Goal: Task Accomplishment & Management: Manage account settings

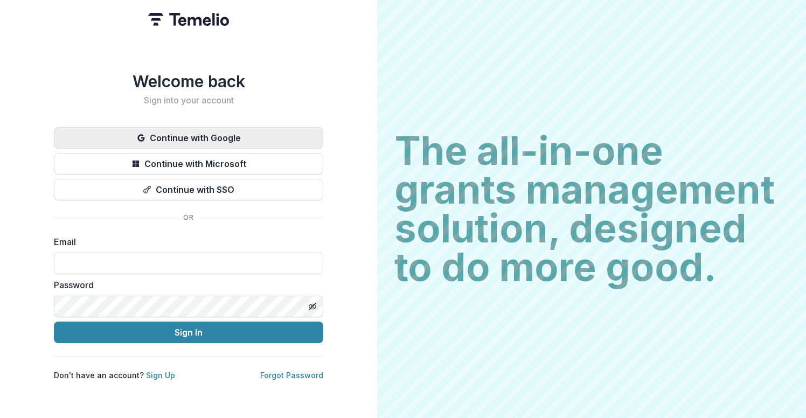
click at [163, 137] on button "Continue with Google" at bounding box center [189, 138] width 270 height 22
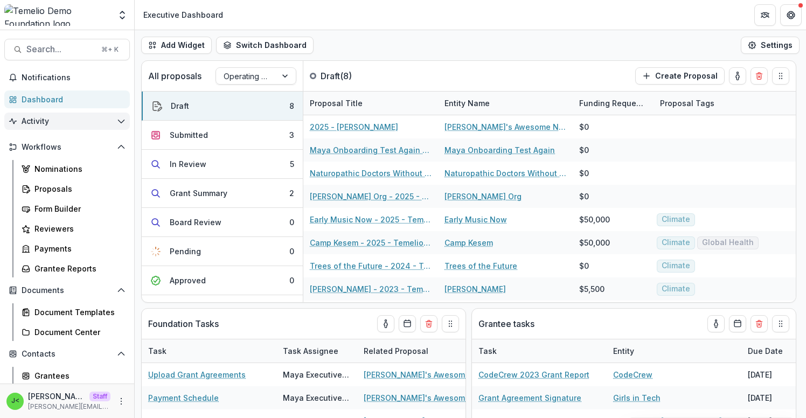
click at [117, 118] on icon "Open Activity" at bounding box center [121, 121] width 9 height 9
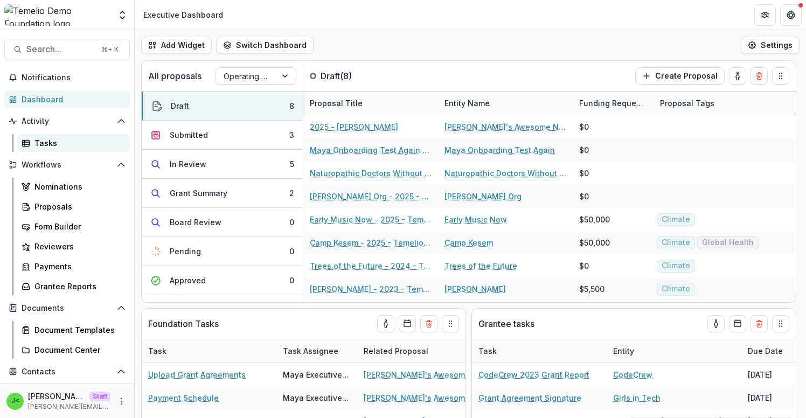
click at [54, 141] on div "Tasks" at bounding box center [78, 142] width 87 height 11
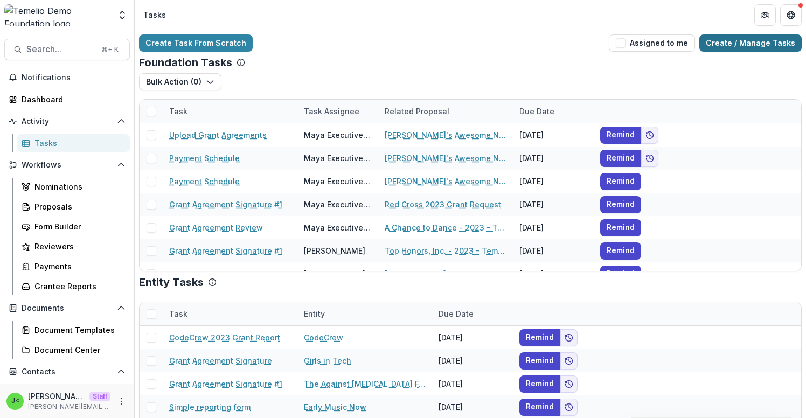
click at [757, 43] on link "Create / Manage Tasks" at bounding box center [751, 43] width 102 height 17
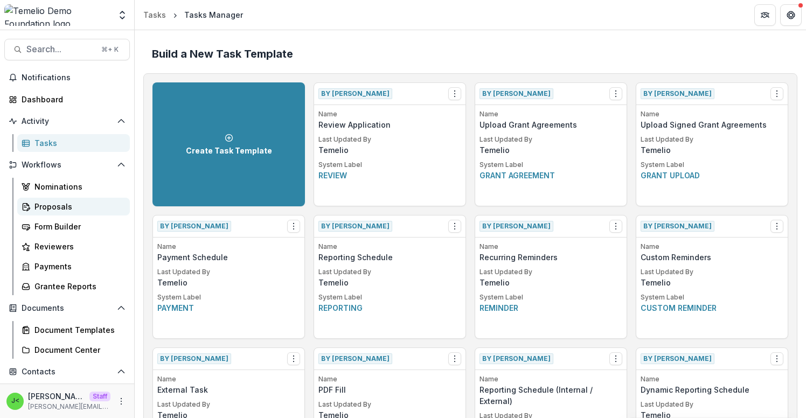
click at [57, 206] on div "Proposals" at bounding box center [78, 206] width 87 height 11
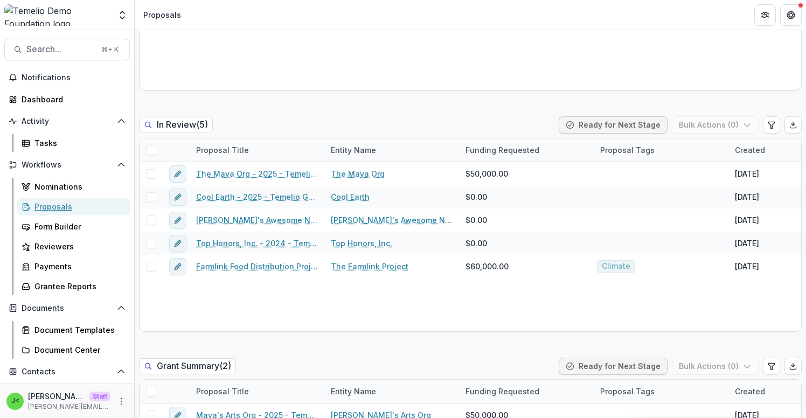
scroll to position [499, 0]
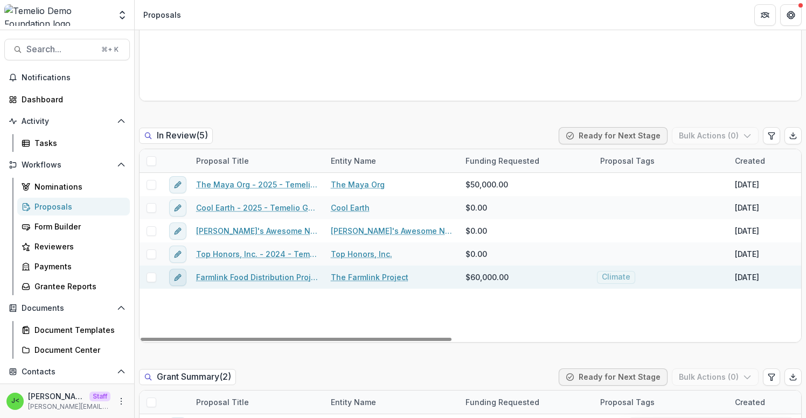
click at [182, 279] on icon "edit" at bounding box center [178, 277] width 9 height 9
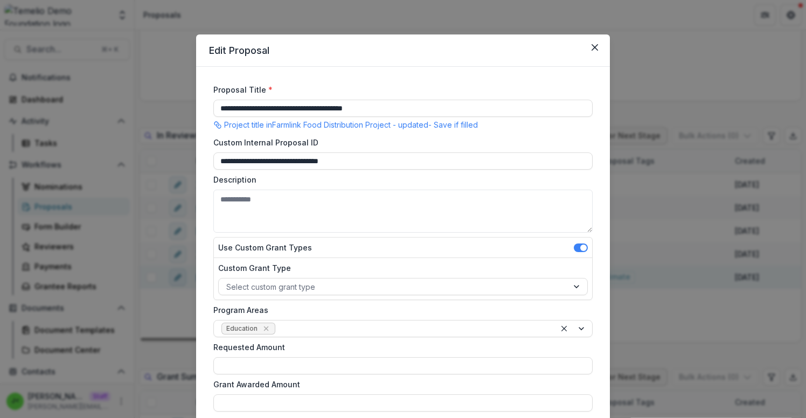
type input "*******"
click at [592, 48] on icon "Close" at bounding box center [595, 47] width 6 height 6
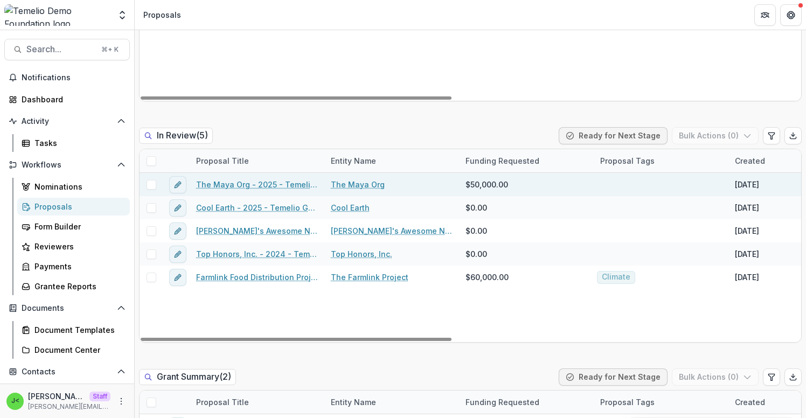
click at [151, 186] on span at bounding box center [152, 185] width 10 height 10
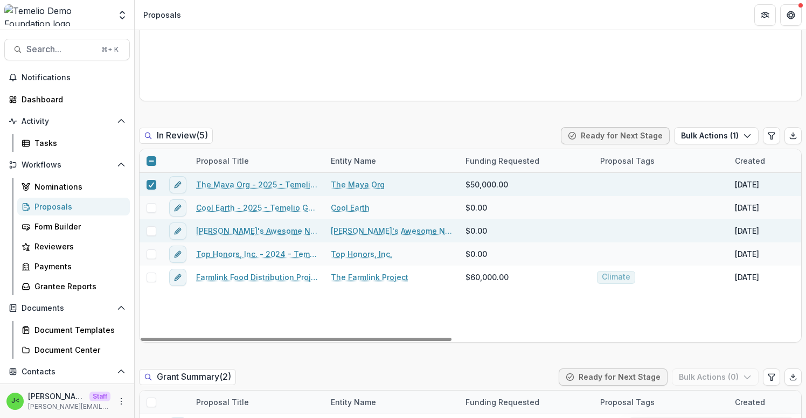
click at [151, 230] on span at bounding box center [152, 231] width 10 height 10
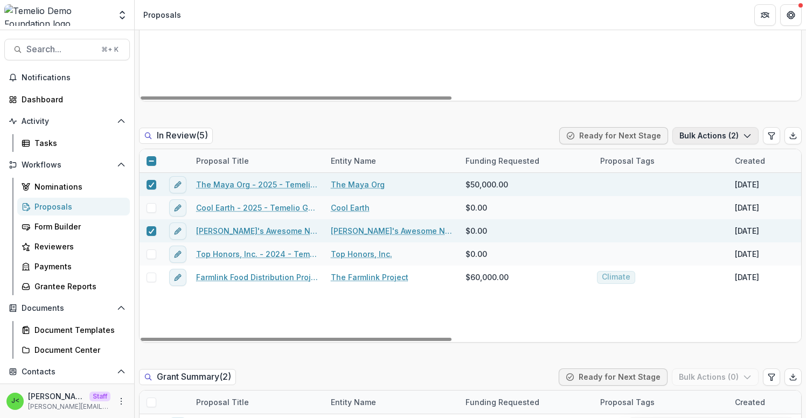
click at [737, 133] on button "Bulk Actions ( 2 )" at bounding box center [716, 135] width 86 height 17
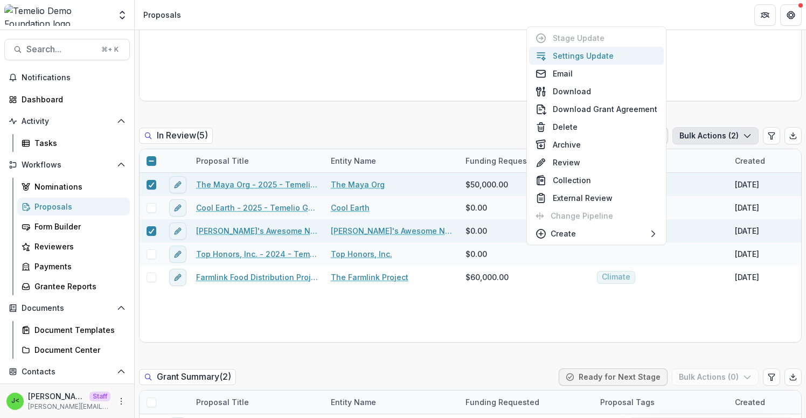
click at [606, 57] on button "Settings Update" at bounding box center [596, 56] width 135 height 18
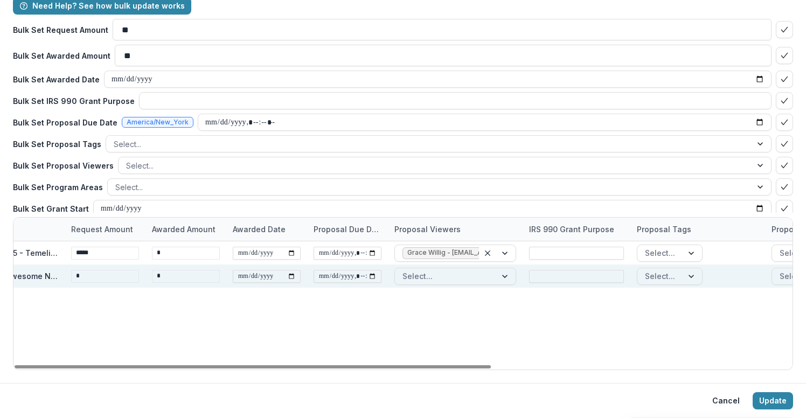
scroll to position [0, 0]
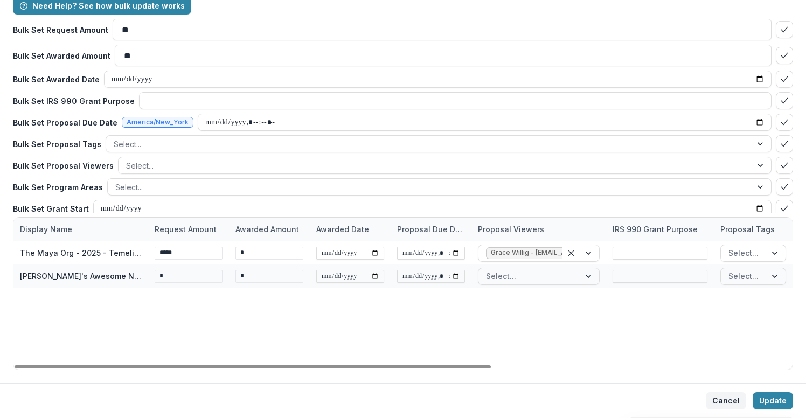
click at [710, 401] on button "Cancel" at bounding box center [726, 400] width 40 height 17
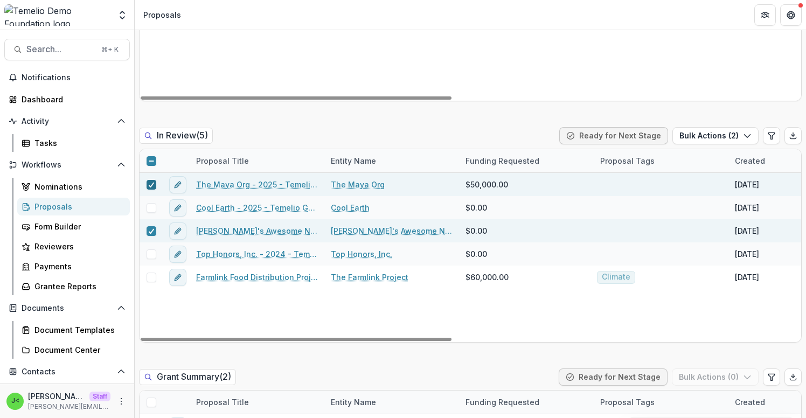
click at [150, 182] on icon at bounding box center [151, 184] width 6 height 5
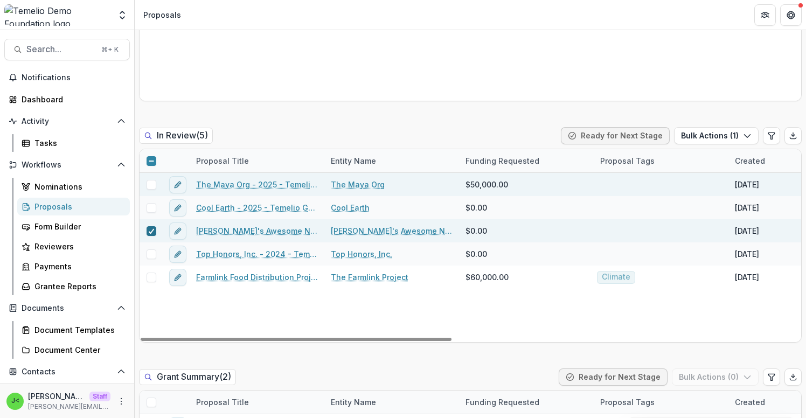
click at [153, 230] on icon at bounding box center [151, 231] width 6 height 5
click at [177, 232] on icon "edit" at bounding box center [178, 231] width 9 height 9
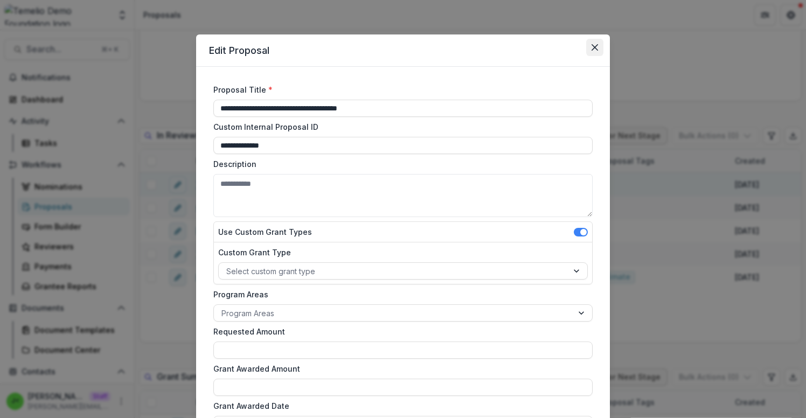
click at [597, 44] on button "Close" at bounding box center [595, 47] width 17 height 17
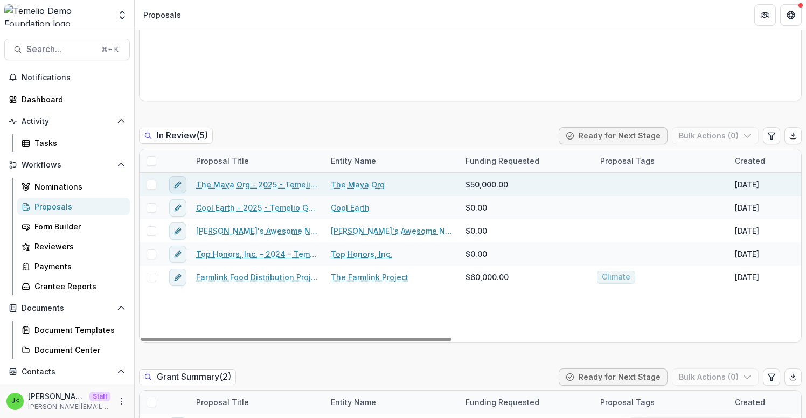
click at [176, 191] on button "edit" at bounding box center [177, 184] width 17 height 17
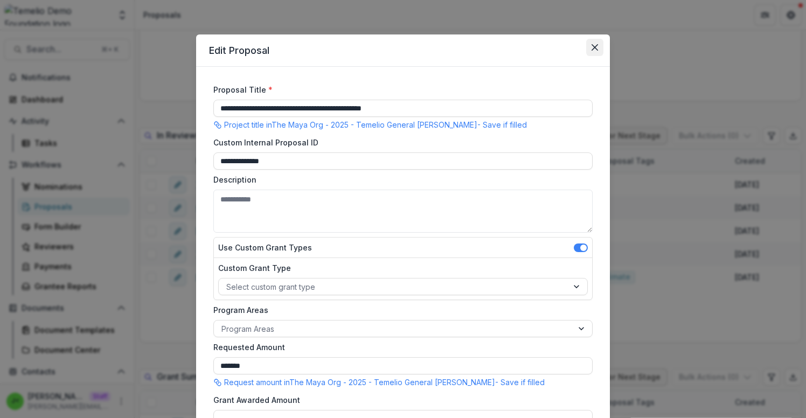
click at [594, 44] on button "Close" at bounding box center [595, 47] width 17 height 17
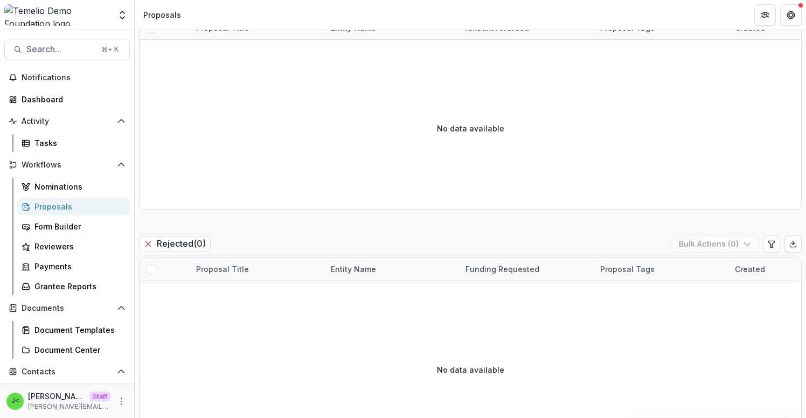
scroll to position [1604, 0]
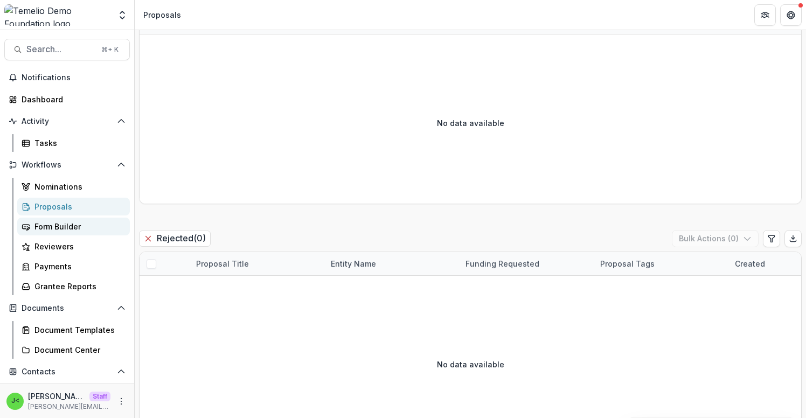
click at [82, 230] on div "Form Builder" at bounding box center [78, 226] width 87 height 11
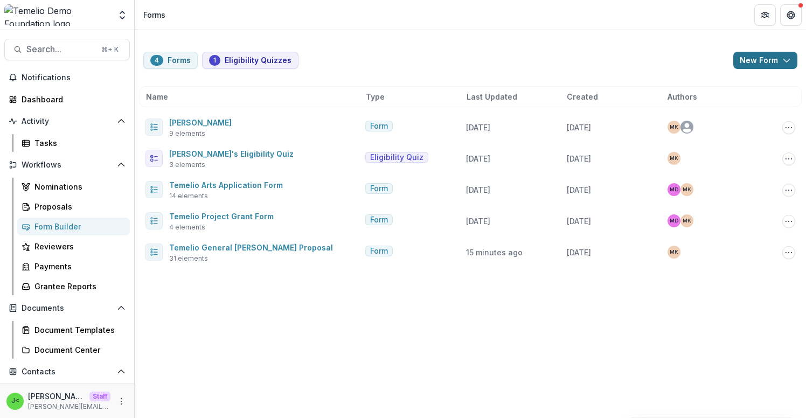
click at [771, 66] on button "New Form" at bounding box center [766, 60] width 64 height 17
click at [764, 63] on button "New Form" at bounding box center [766, 60] width 64 height 17
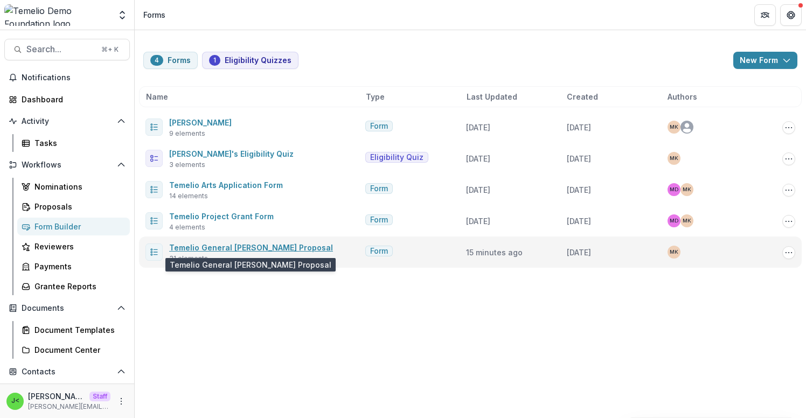
click at [263, 244] on link "Temelio General [PERSON_NAME] Proposal" at bounding box center [251, 247] width 164 height 9
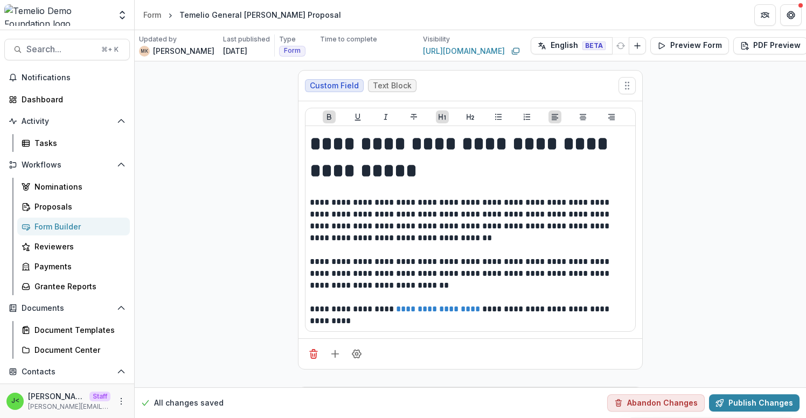
scroll to position [0, 34]
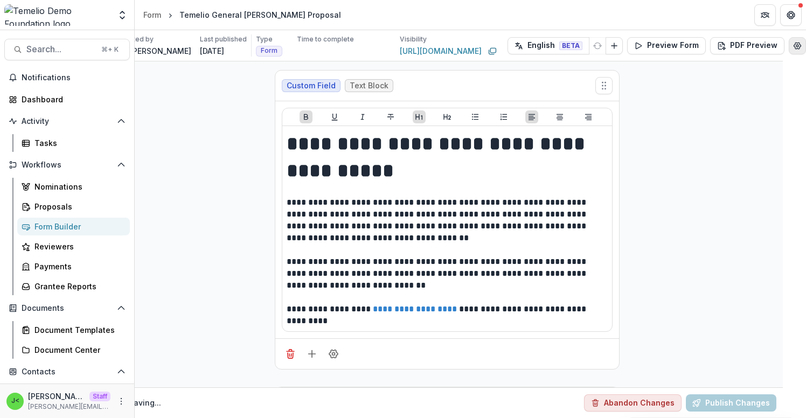
click at [795, 44] on icon "Edit Form Settings" at bounding box center [798, 46] width 9 height 9
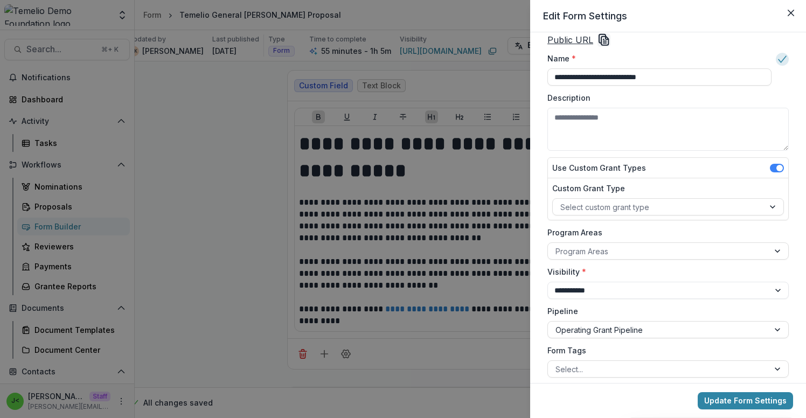
scroll to position [14, 0]
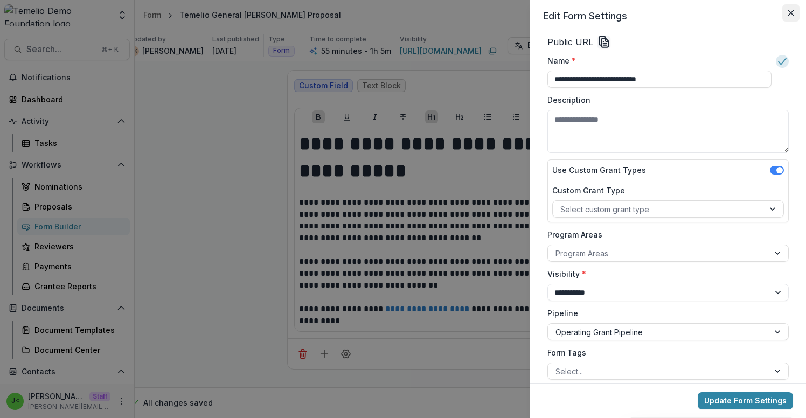
click at [790, 15] on icon "Close" at bounding box center [791, 13] width 6 height 6
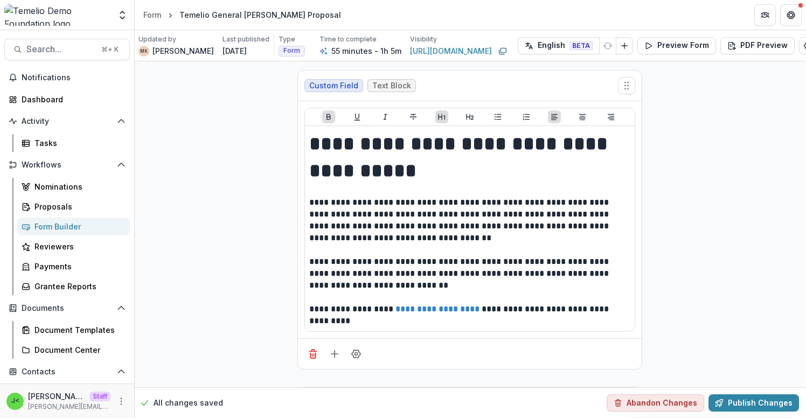
scroll to position [0, 0]
click at [154, 12] on div "Form" at bounding box center [152, 14] width 18 height 11
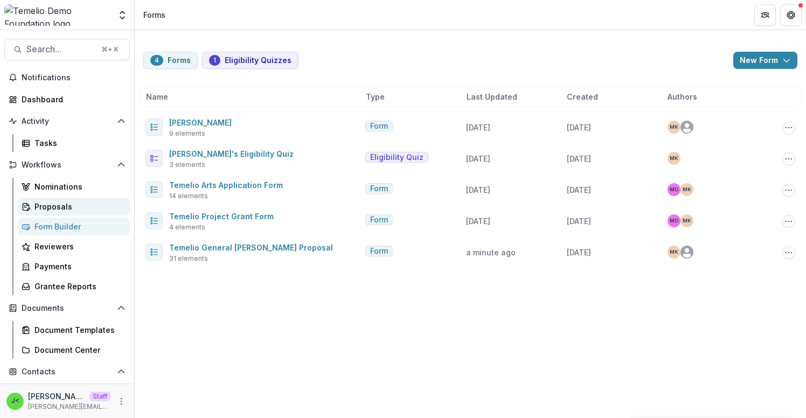
click at [75, 211] on div "Proposals" at bounding box center [78, 206] width 87 height 11
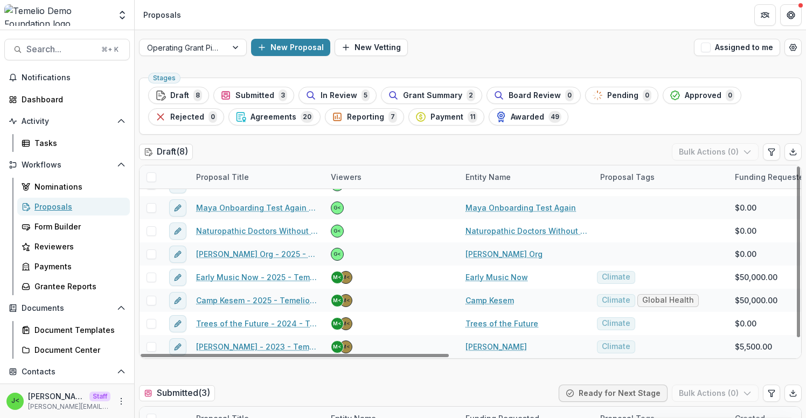
scroll to position [241, 0]
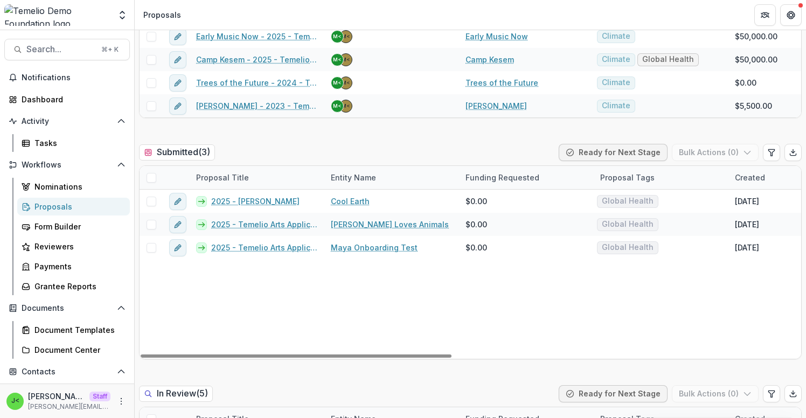
click at [152, 182] on span at bounding box center [152, 178] width 10 height 10
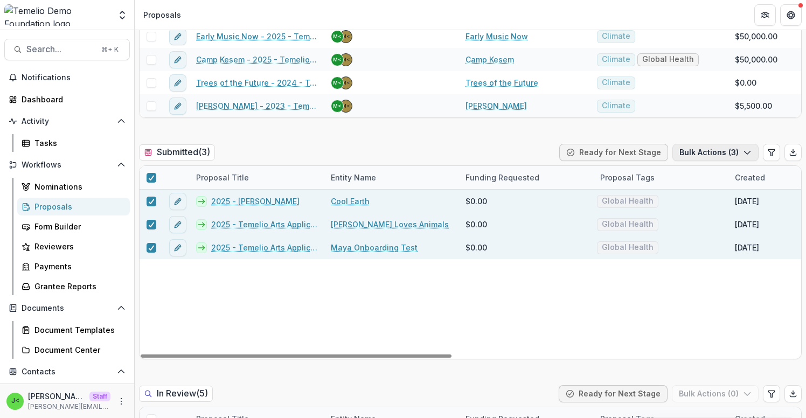
click at [693, 147] on button "Bulk Actions ( 3 )" at bounding box center [716, 152] width 86 height 17
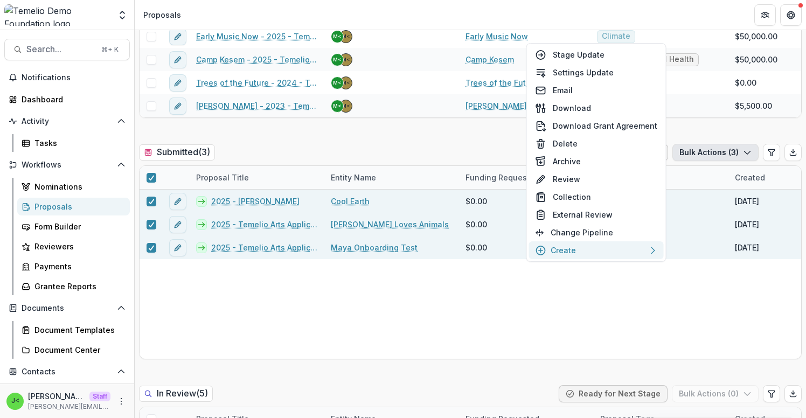
click at [468, 304] on button "Reminders" at bounding box center [451, 296] width 154 height 18
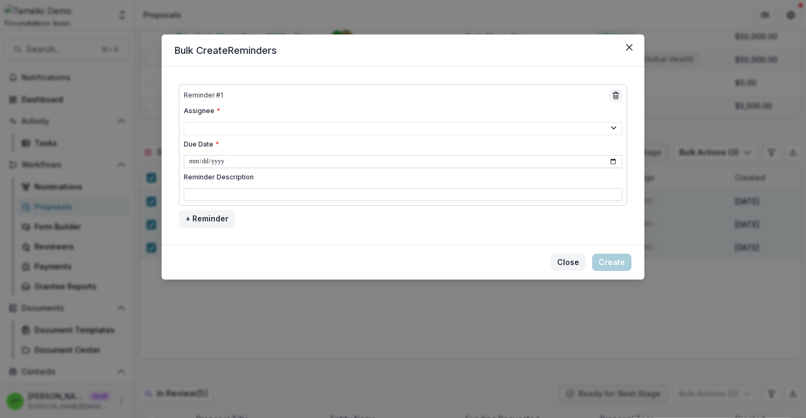
click at [564, 257] on button "Close" at bounding box center [568, 262] width 35 height 17
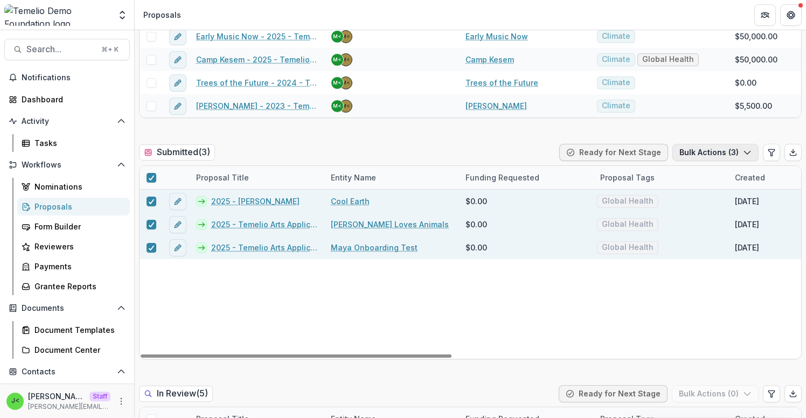
click at [710, 153] on button "Bulk Actions ( 3 )" at bounding box center [716, 152] width 86 height 17
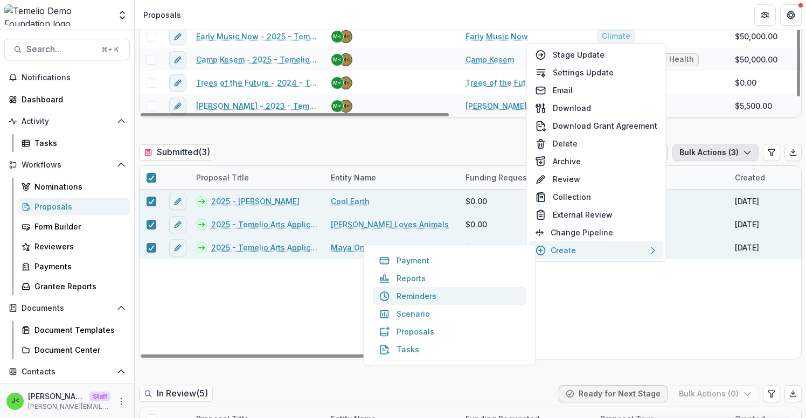
click at [382, 294] on icon "button" at bounding box center [385, 296] width 11 height 11
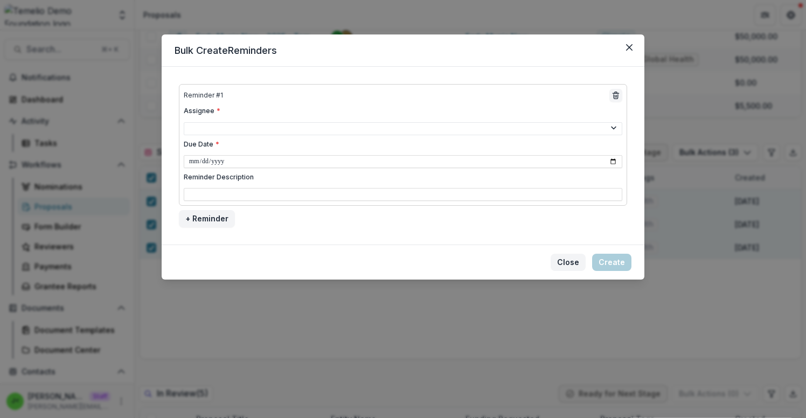
click at [560, 259] on button "Close" at bounding box center [568, 262] width 35 height 17
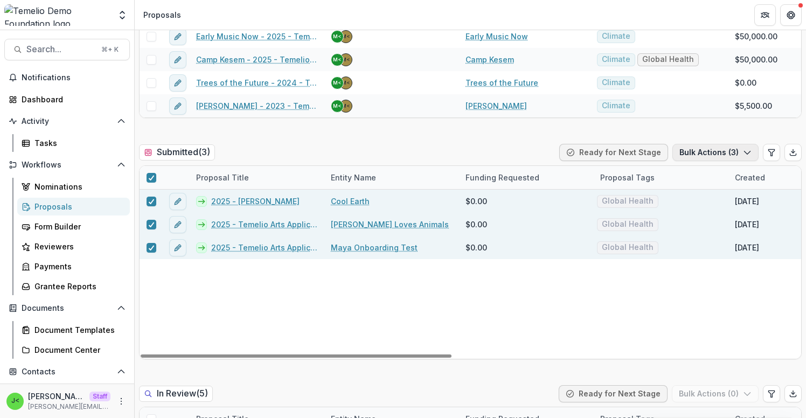
click at [692, 150] on button "Bulk Actions ( 3 )" at bounding box center [716, 152] width 86 height 17
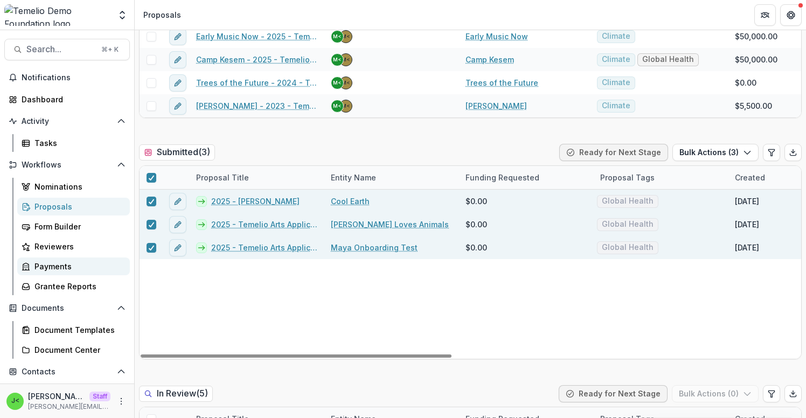
click at [56, 271] on div "Payments" at bounding box center [78, 266] width 87 height 11
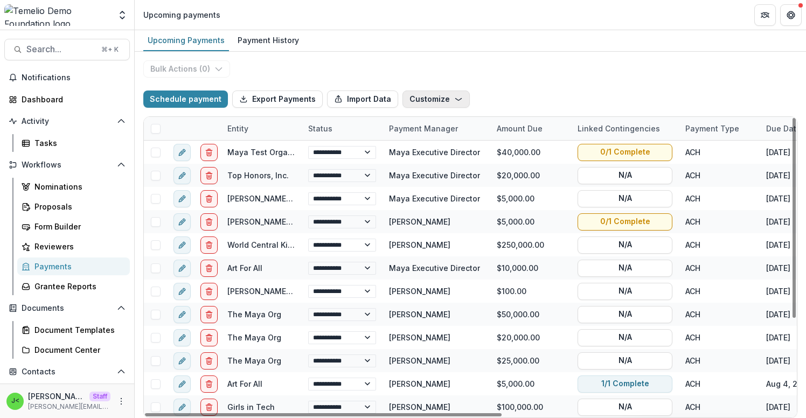
click at [454, 99] on icon "button" at bounding box center [458, 99] width 9 height 9
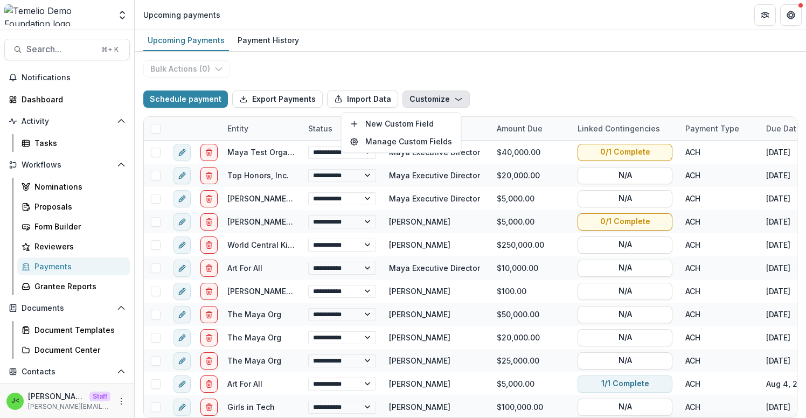
click at [454, 99] on icon "button" at bounding box center [458, 99] width 9 height 9
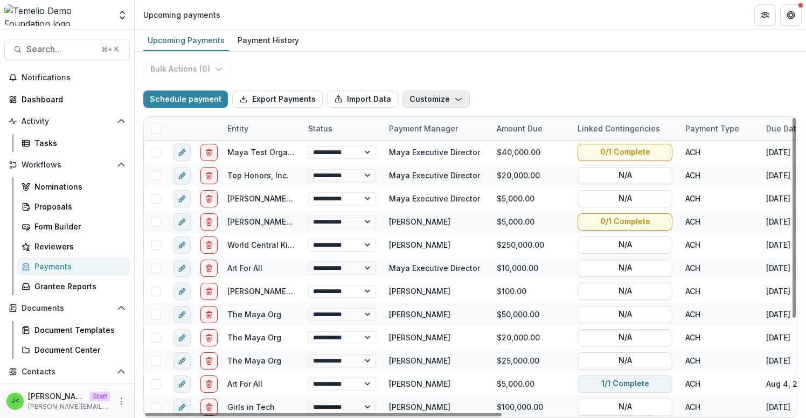
click at [454, 102] on icon "button" at bounding box center [458, 99] width 9 height 9
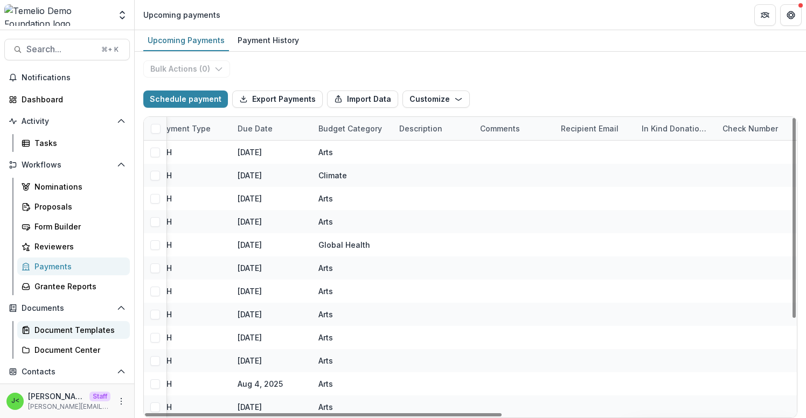
scroll to position [142, 0]
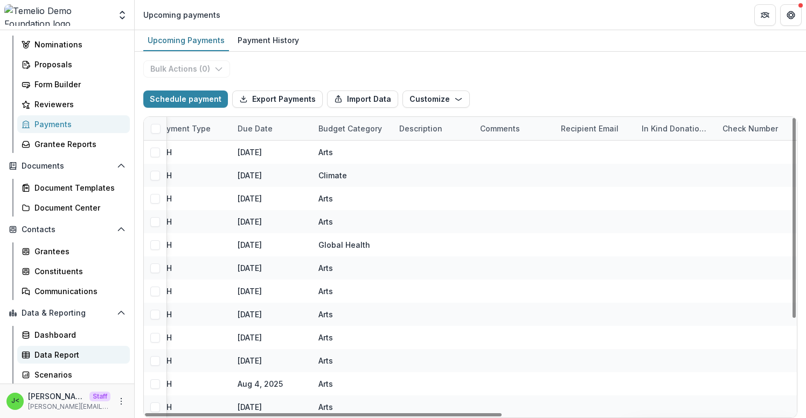
click at [77, 351] on div "Data Report" at bounding box center [78, 354] width 87 height 11
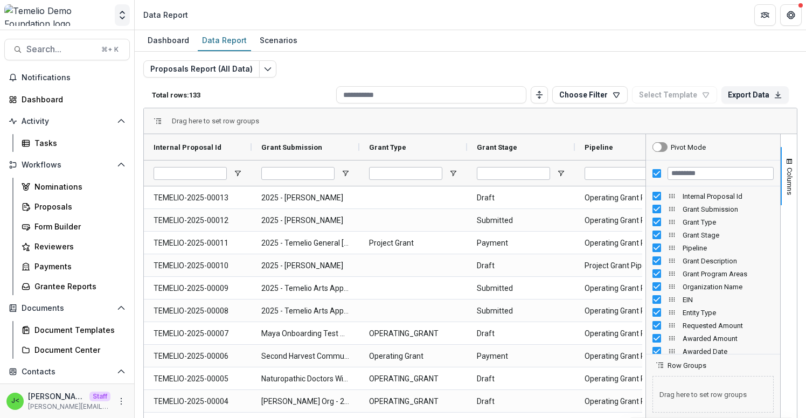
click at [122, 15] on icon "Open entity switcher" at bounding box center [122, 15] width 11 height 11
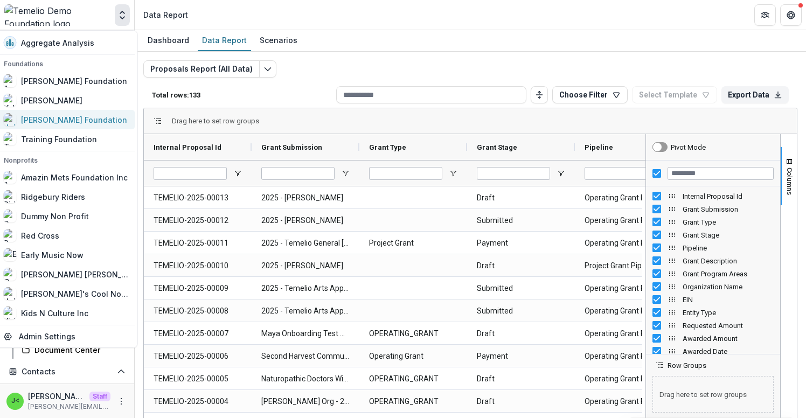
click at [88, 125] on div "[PERSON_NAME] Foundation" at bounding box center [66, 119] width 125 height 13
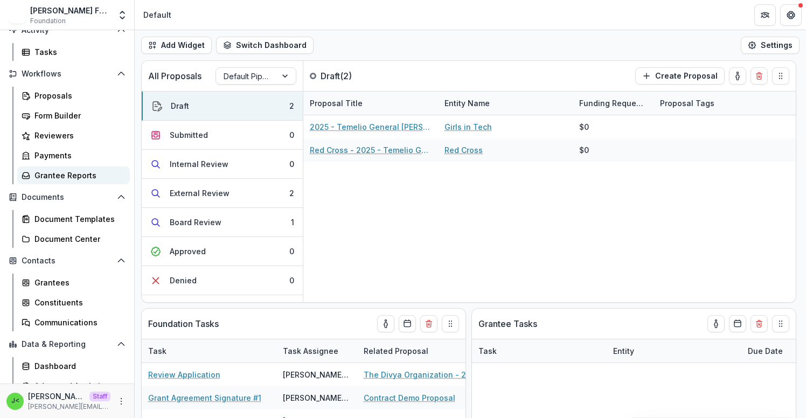
scroll to position [142, 0]
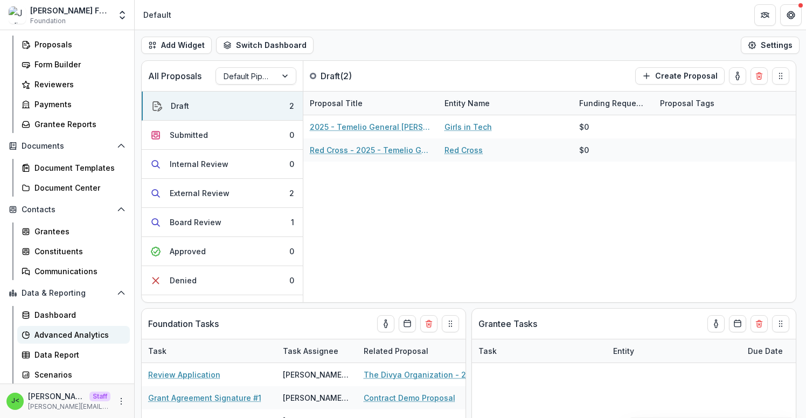
click at [78, 336] on div "Advanced Analytics" at bounding box center [78, 334] width 87 height 11
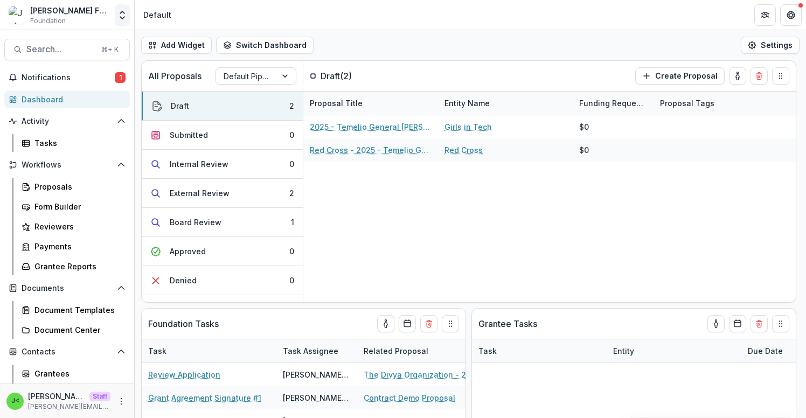
click at [121, 17] on polyline "Open entity switcher" at bounding box center [122, 18] width 4 height 2
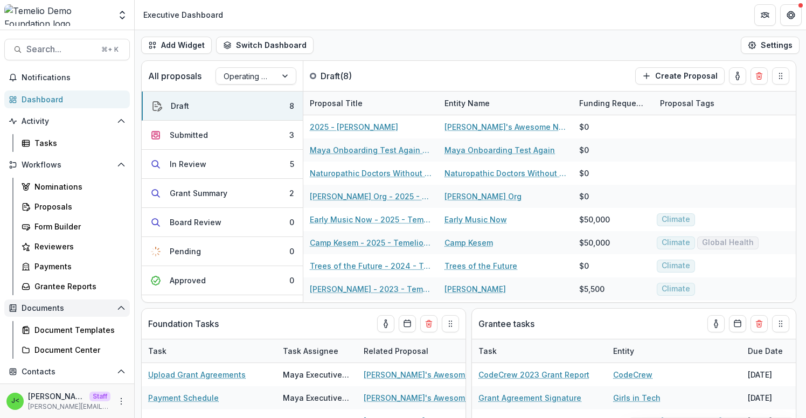
scroll to position [142, 0]
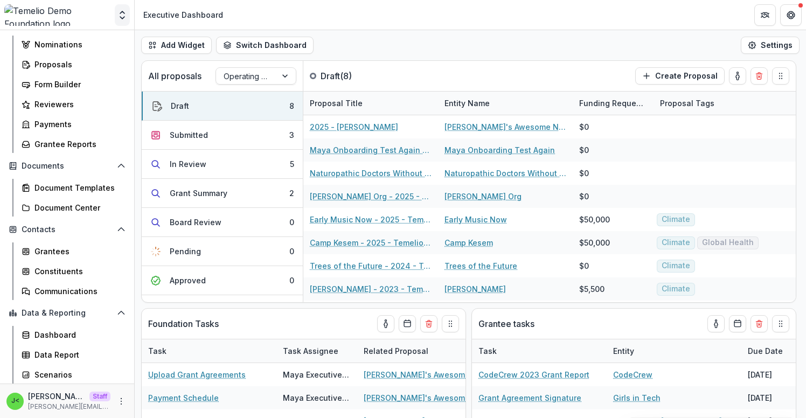
click at [122, 20] on icon "Open entity switcher" at bounding box center [122, 15] width 11 height 11
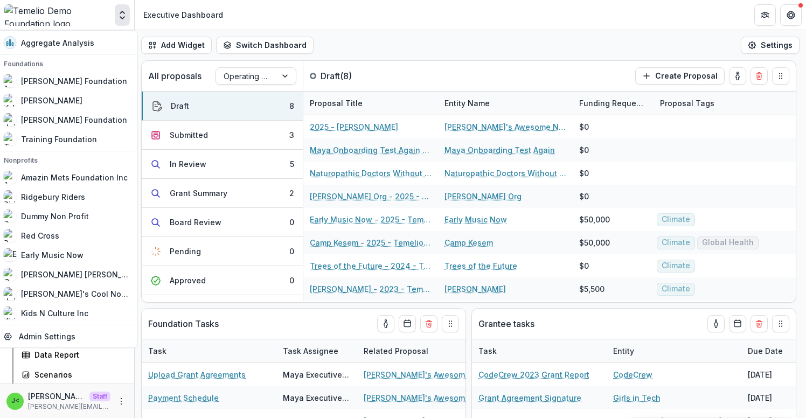
click at [122, 20] on icon "Open entity switcher" at bounding box center [122, 15] width 11 height 11
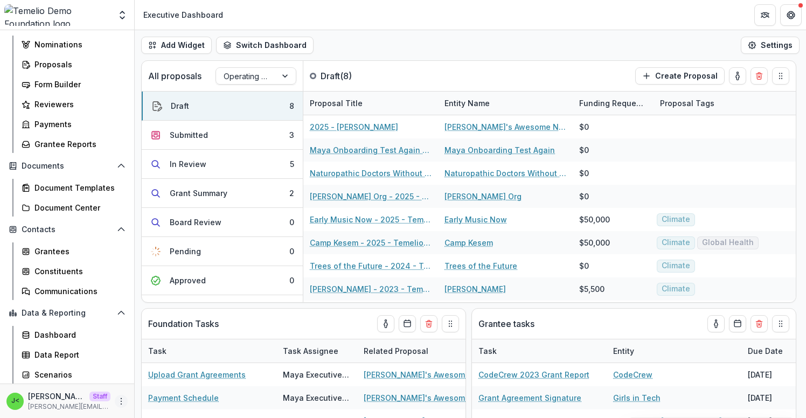
click at [120, 401] on icon "More" at bounding box center [121, 401] width 9 height 9
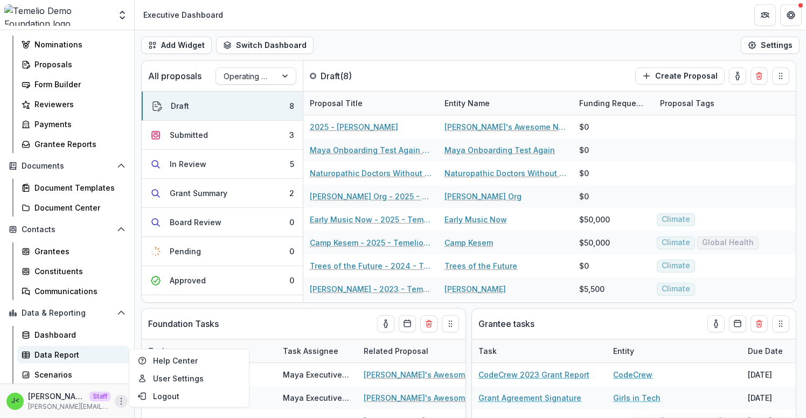
click at [88, 354] on div "Data Report" at bounding box center [78, 354] width 87 height 11
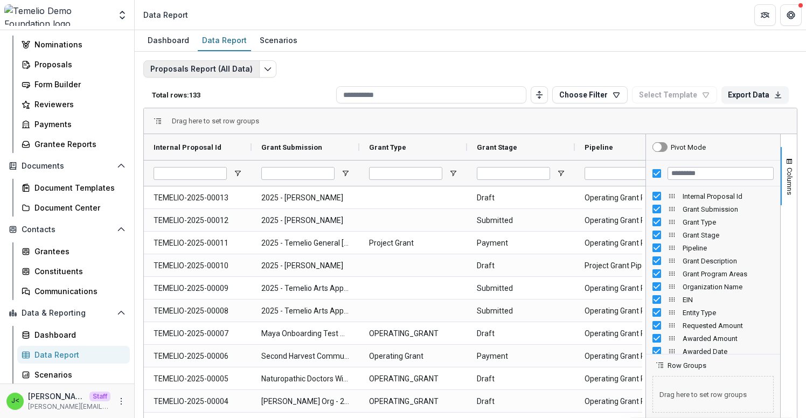
click at [241, 72] on button "Proposals Report (All Data)" at bounding box center [201, 68] width 116 height 17
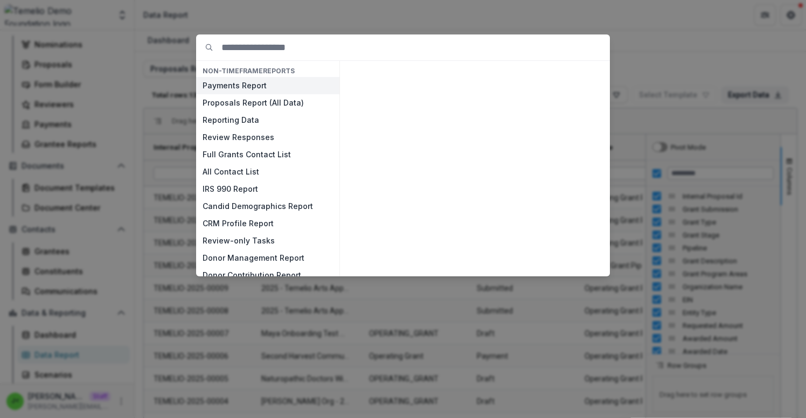
click at [265, 87] on button "Payments Report" at bounding box center [267, 85] width 143 height 17
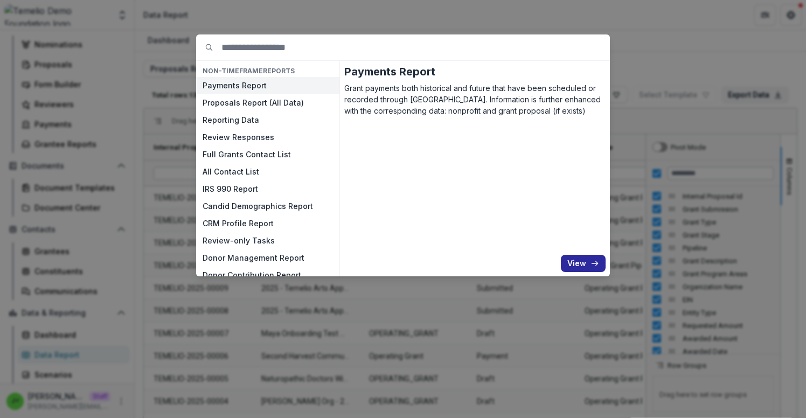
click at [590, 260] on button "View" at bounding box center [583, 263] width 45 height 17
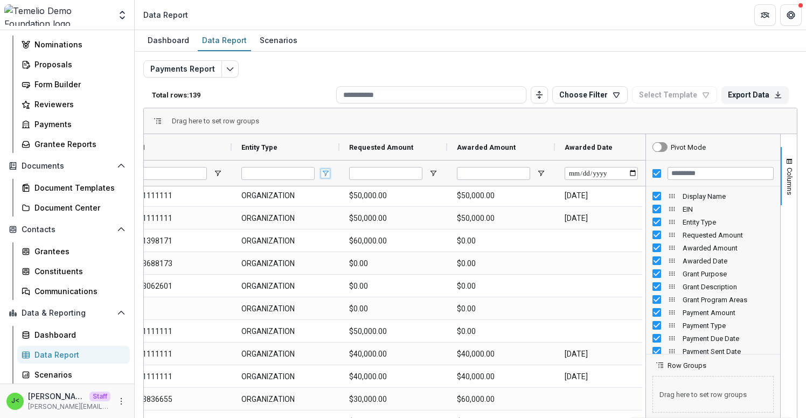
click at [324, 175] on span "Open Filter Menu" at bounding box center [325, 173] width 9 height 9
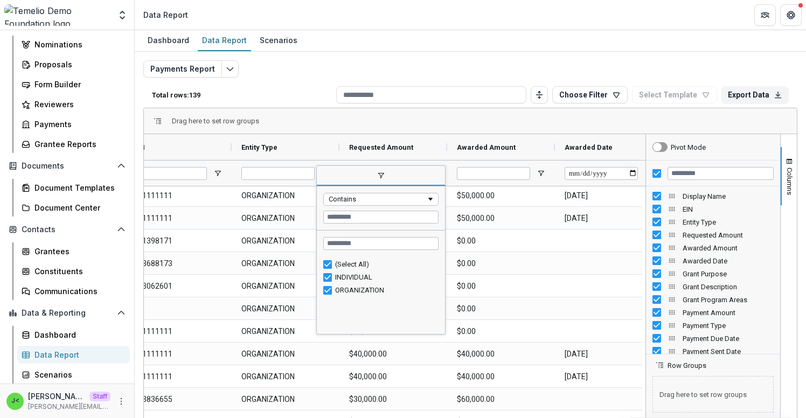
click at [326, 174] on span "filter" at bounding box center [381, 176] width 128 height 19
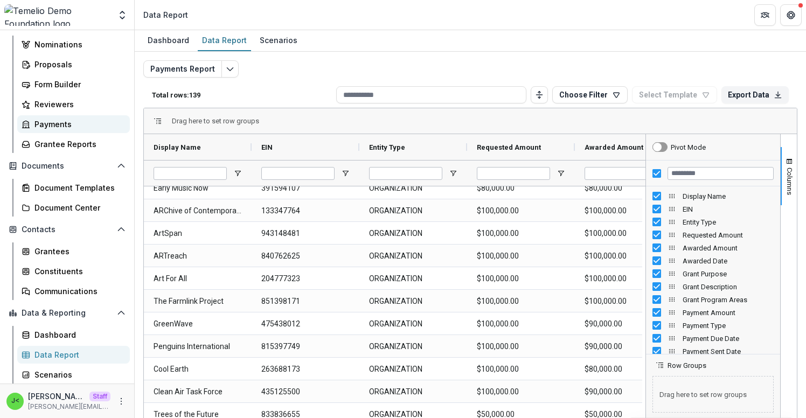
click at [68, 124] on div "Payments" at bounding box center [78, 124] width 87 height 11
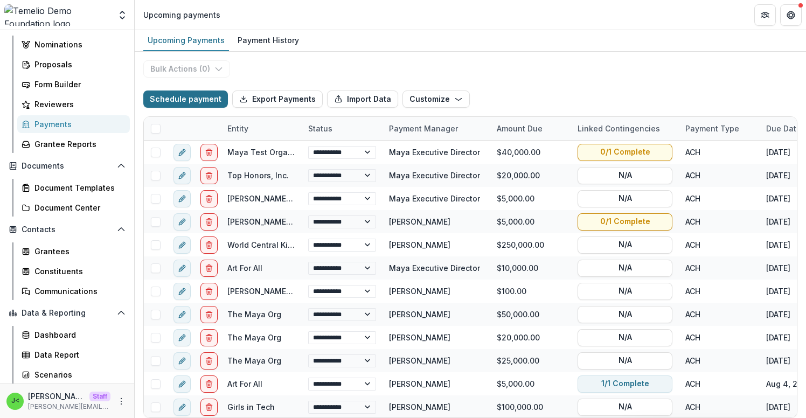
click at [178, 101] on button "Schedule payment" at bounding box center [185, 99] width 85 height 17
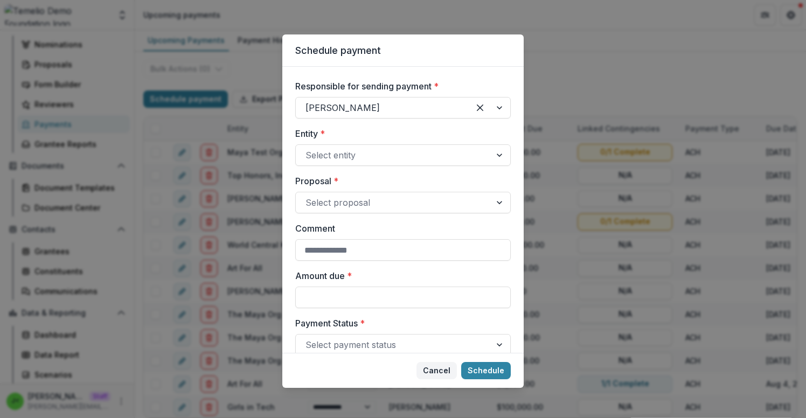
click at [437, 367] on button "Cancel" at bounding box center [437, 370] width 40 height 17
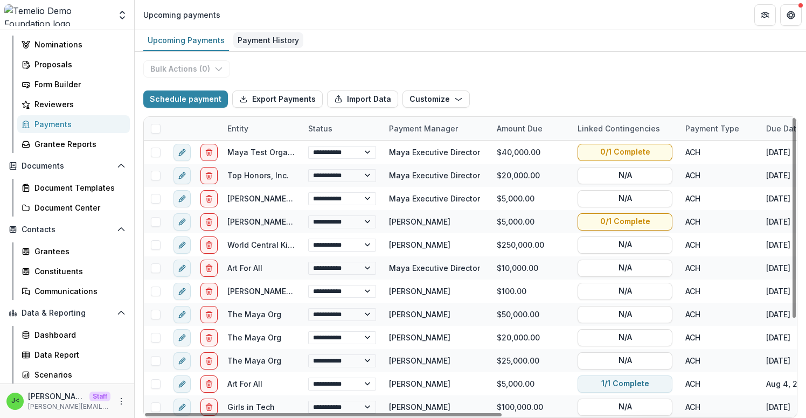
click at [261, 44] on div "Payment History" at bounding box center [268, 40] width 70 height 16
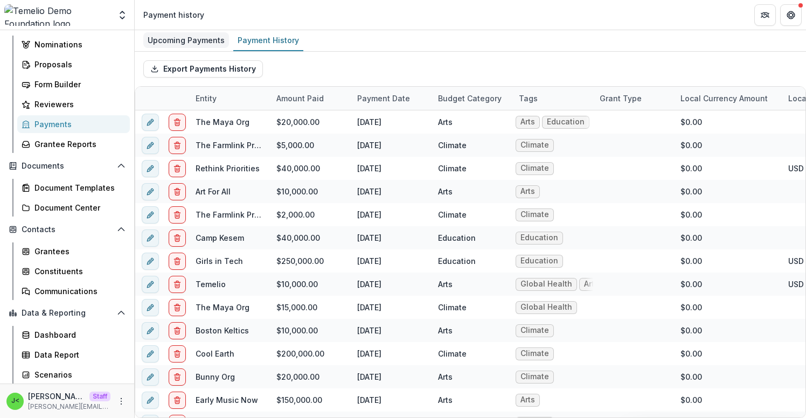
click at [168, 47] on div "Upcoming Payments" at bounding box center [186, 40] width 86 height 16
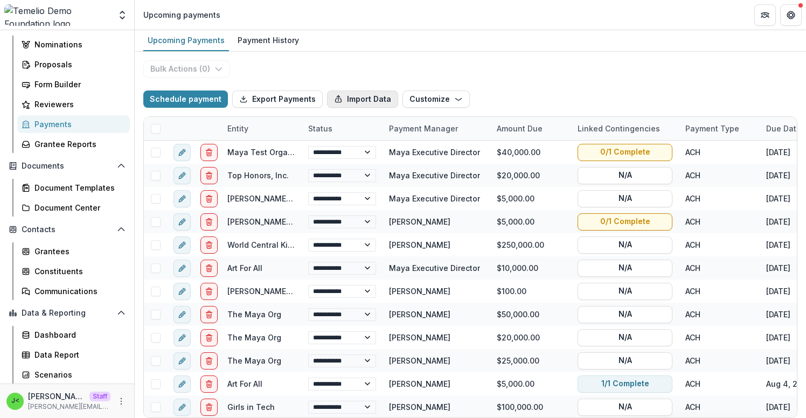
click at [348, 100] on button "Import Data" at bounding box center [362, 99] width 71 height 17
click at [458, 98] on button "Customize" at bounding box center [436, 99] width 67 height 17
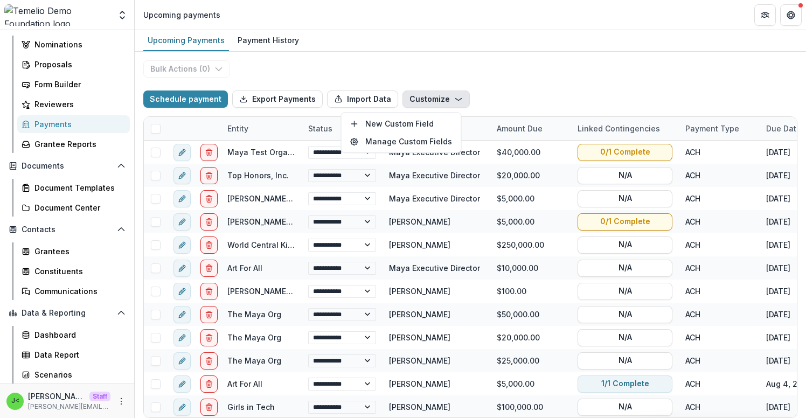
click at [458, 98] on button "Customize" at bounding box center [436, 99] width 67 height 17
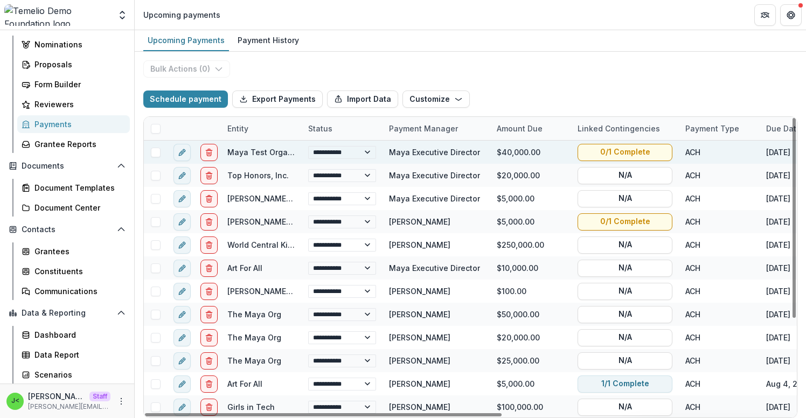
click at [153, 153] on span at bounding box center [156, 153] width 10 height 10
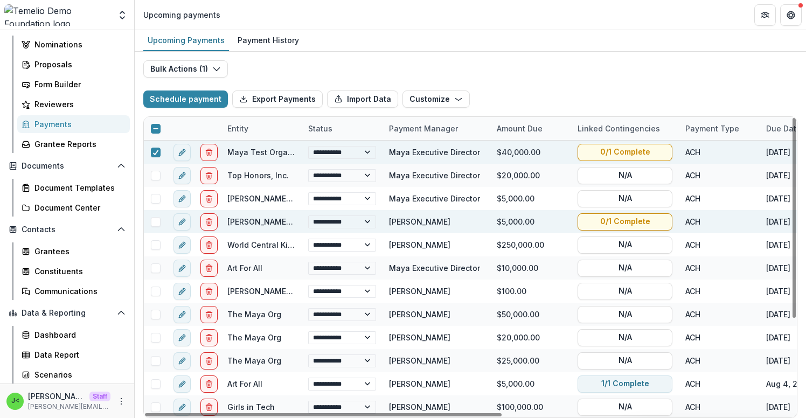
click at [157, 210] on div "**********" at bounding box center [735, 221] width 1182 height 23
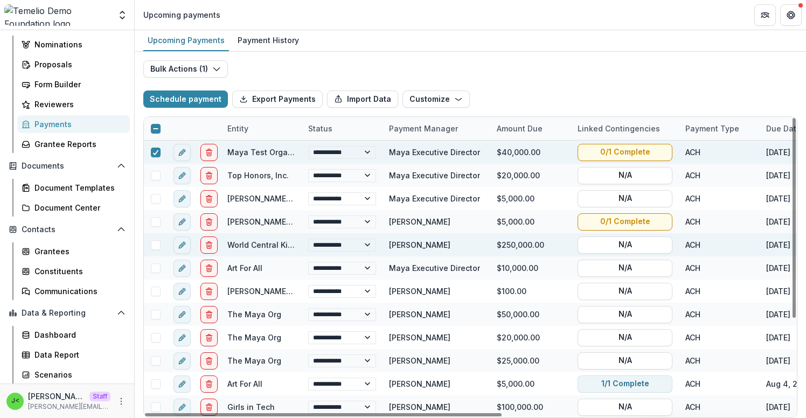
click at [156, 224] on span at bounding box center [156, 222] width 10 height 10
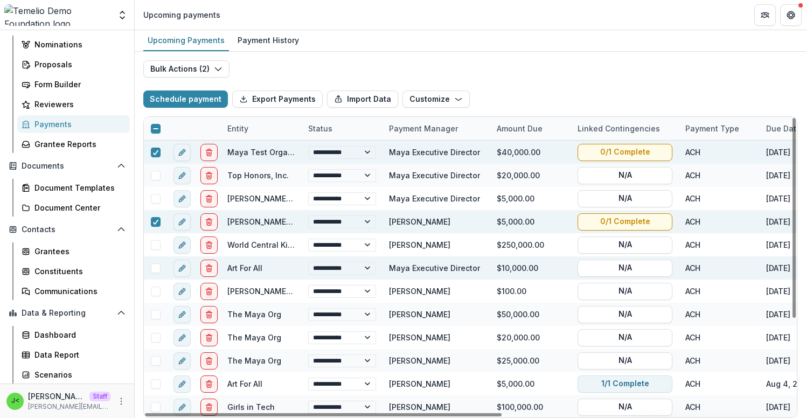
click at [156, 269] on span at bounding box center [156, 269] width 10 height 10
click at [214, 65] on icon "button" at bounding box center [218, 69] width 9 height 9
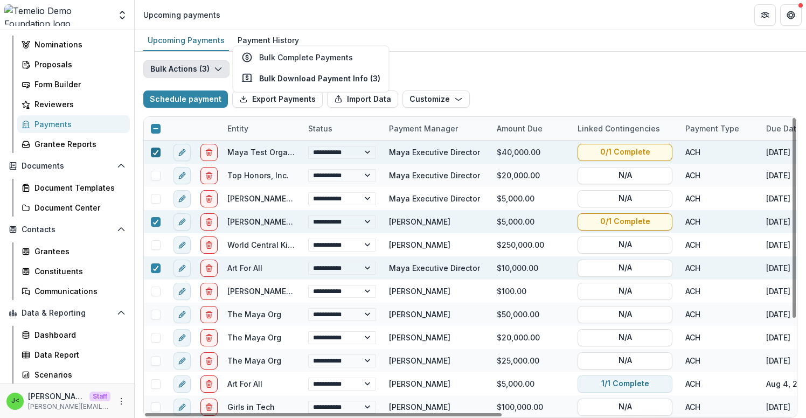
click at [153, 152] on icon at bounding box center [156, 152] width 6 height 5
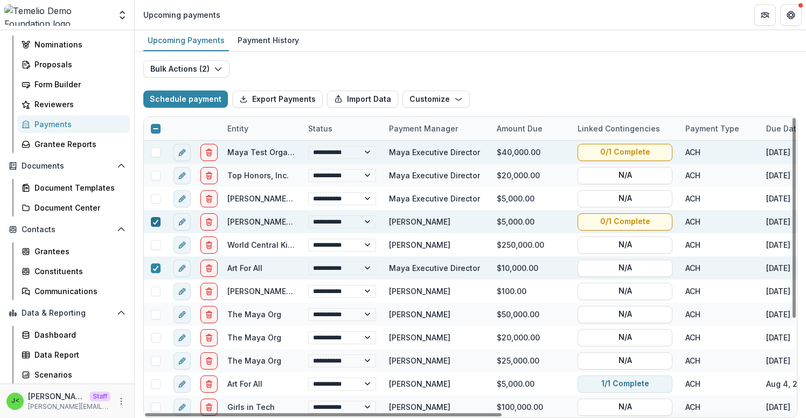
click at [154, 220] on icon at bounding box center [156, 221] width 6 height 5
click at [155, 271] on div at bounding box center [156, 268] width 6 height 9
click at [368, 155] on select "**********" at bounding box center [342, 152] width 68 height 13
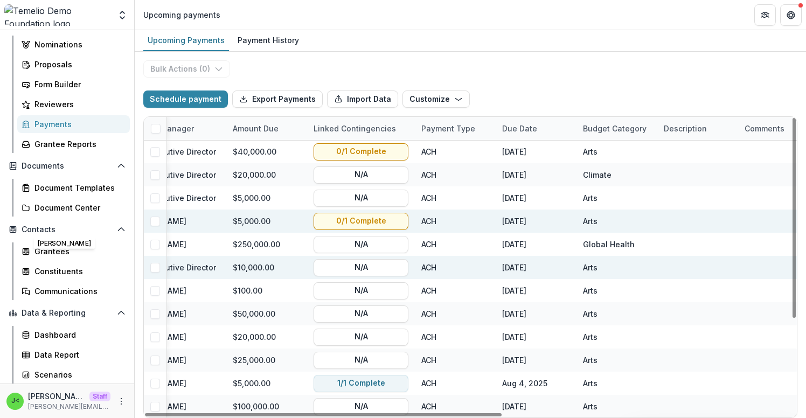
scroll to position [1, 529]
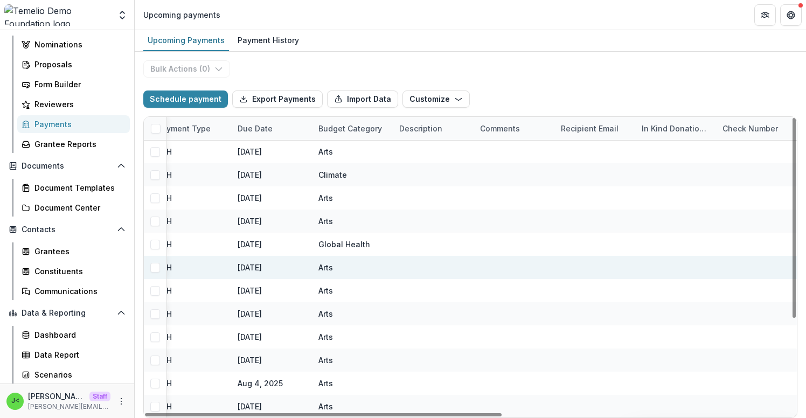
click at [598, 130] on div "Recipient email" at bounding box center [590, 128] width 71 height 11
click at [560, 83] on div "Schedule payment Export Payments Import Data Customize New Custom Field Manage …" at bounding box center [470, 99] width 654 height 35
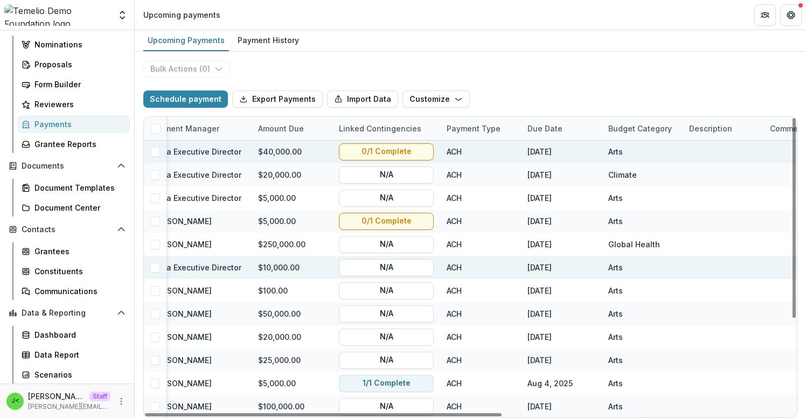
scroll to position [1, 0]
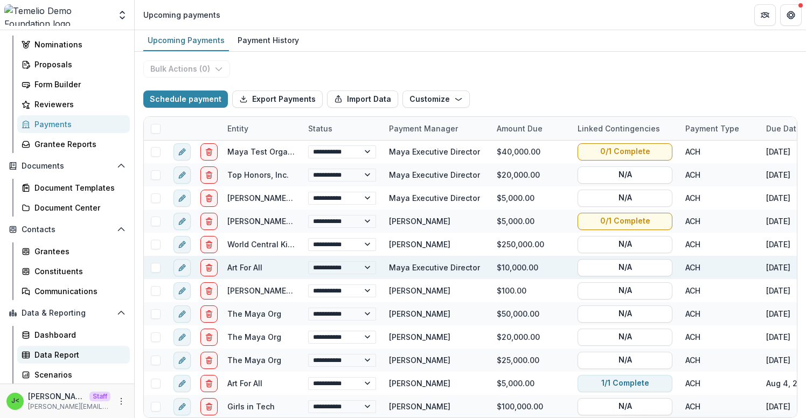
click at [86, 357] on div "Data Report" at bounding box center [78, 354] width 87 height 11
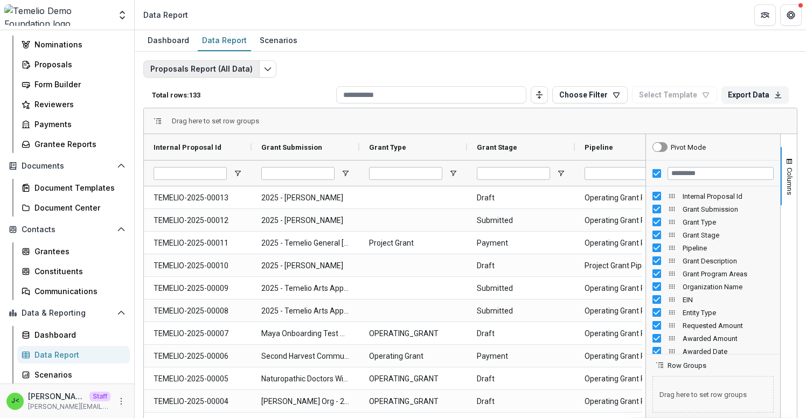
click at [250, 71] on button "Proposals Report (All Data)" at bounding box center [201, 68] width 116 height 17
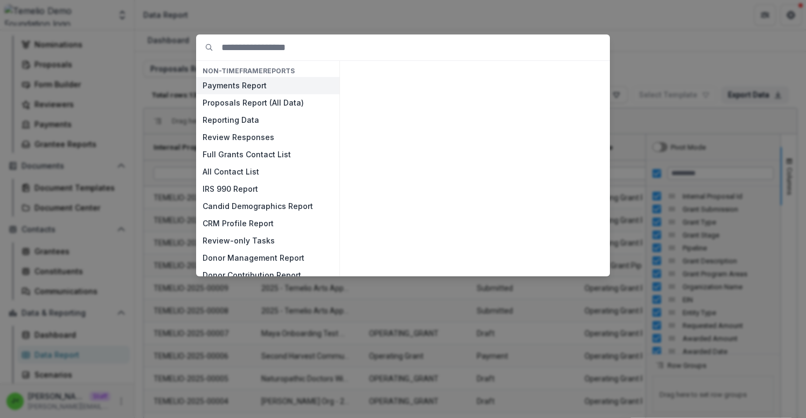
click at [245, 82] on button "Payments Report" at bounding box center [267, 85] width 143 height 17
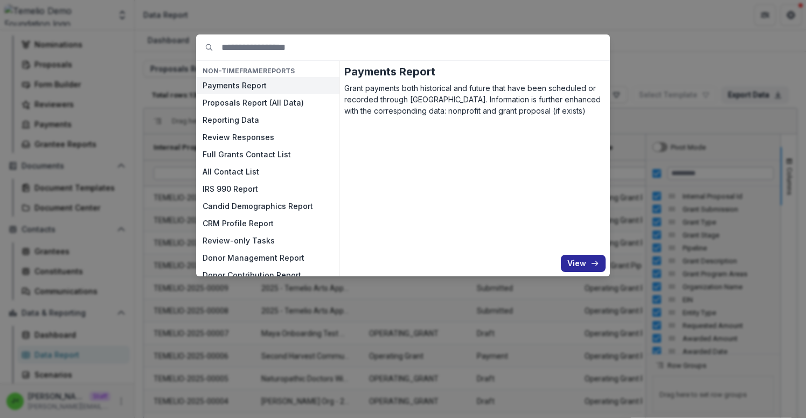
click at [578, 266] on button "View" at bounding box center [583, 263] width 45 height 17
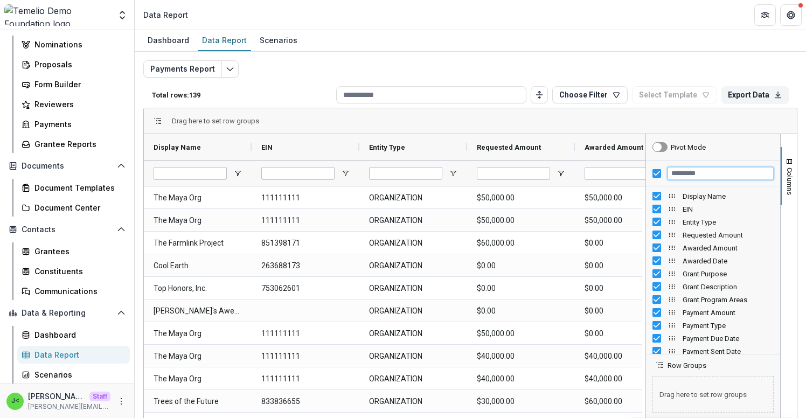
click at [732, 171] on input "Filter Columns Input" at bounding box center [721, 173] width 106 height 13
type input "*"
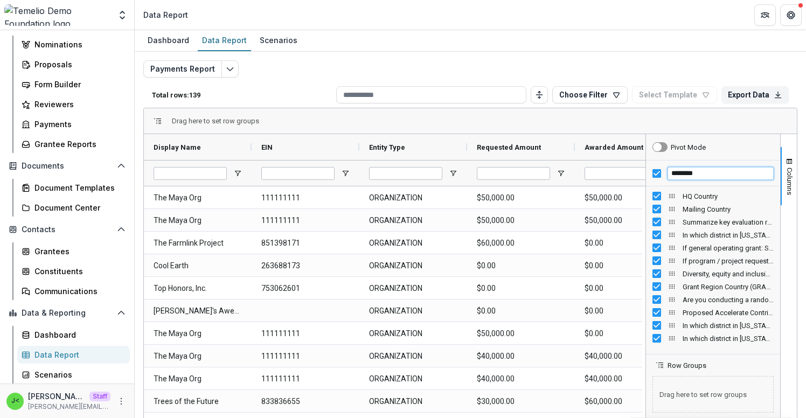
type input "*********"
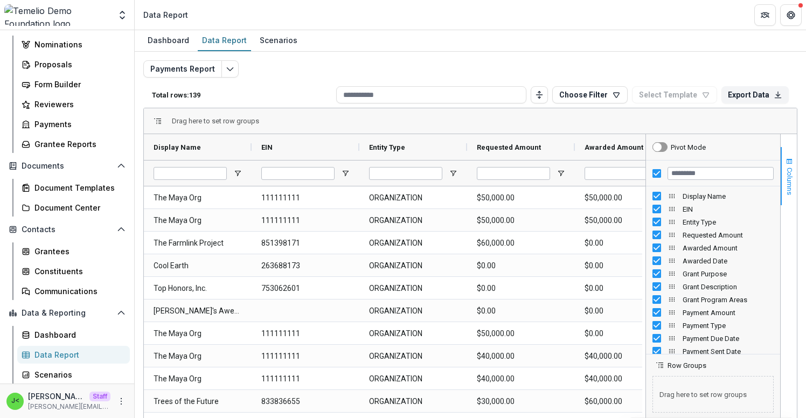
click at [787, 174] on span "Columns" at bounding box center [790, 181] width 8 height 27
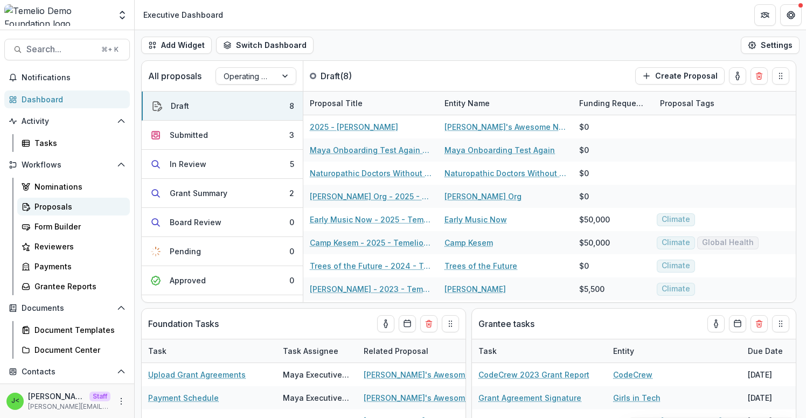
click at [54, 207] on div "Proposals" at bounding box center [78, 206] width 87 height 11
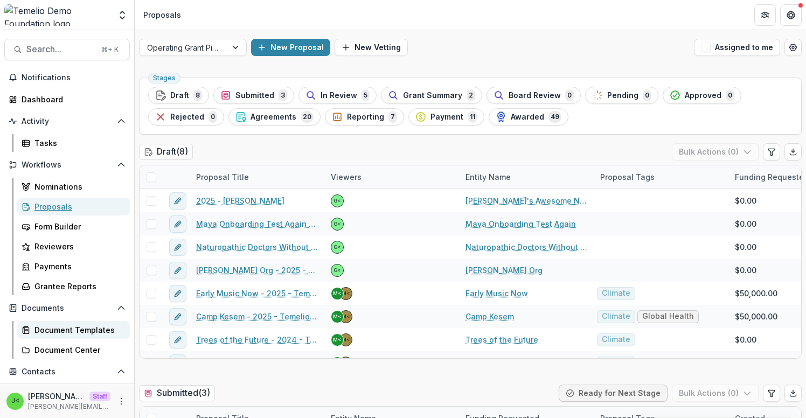
scroll to position [142, 0]
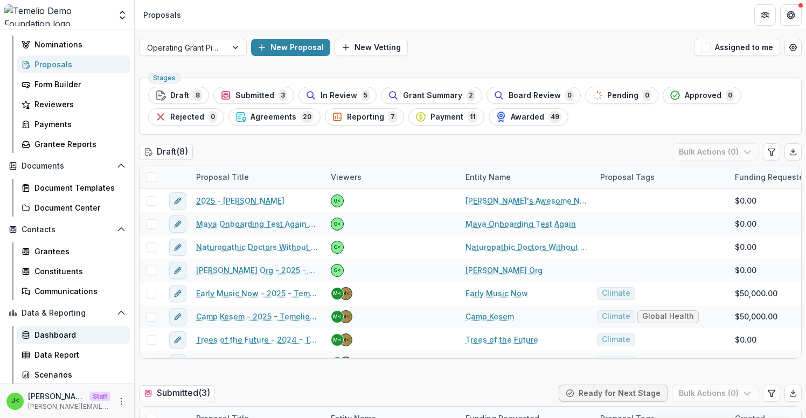
click at [66, 335] on div "Dashboard" at bounding box center [78, 334] width 87 height 11
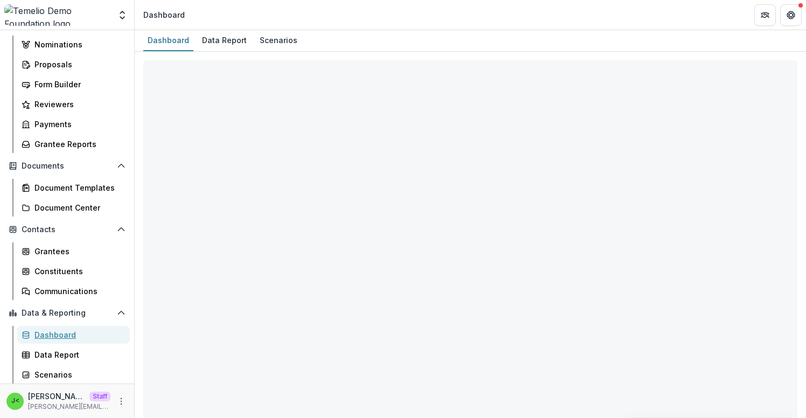
select select "**********"
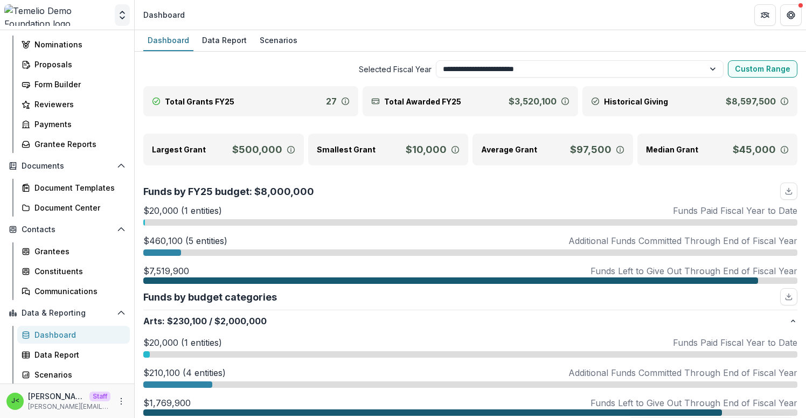
click at [120, 17] on icon "Open entity switcher" at bounding box center [122, 15] width 11 height 11
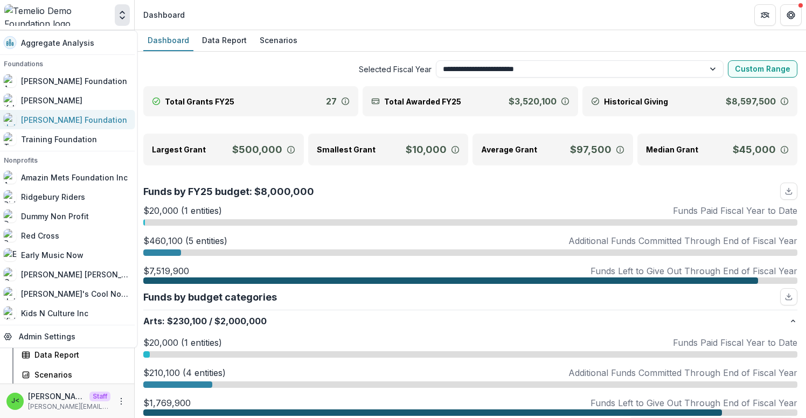
click at [70, 115] on div "[PERSON_NAME] Foundation" at bounding box center [74, 119] width 106 height 11
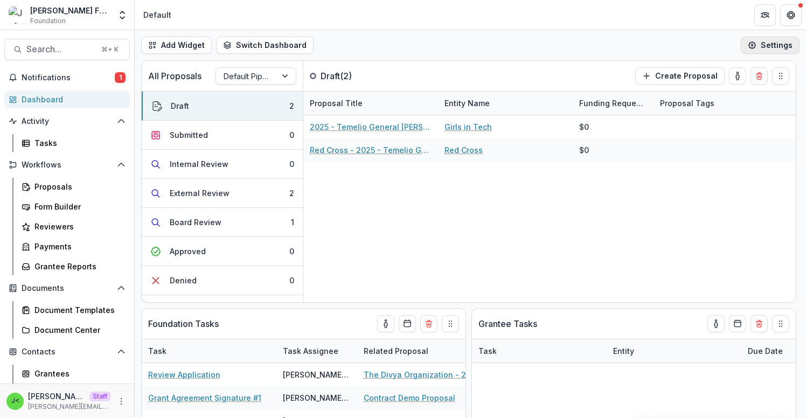
click at [761, 39] on button "Settings" at bounding box center [770, 45] width 59 height 17
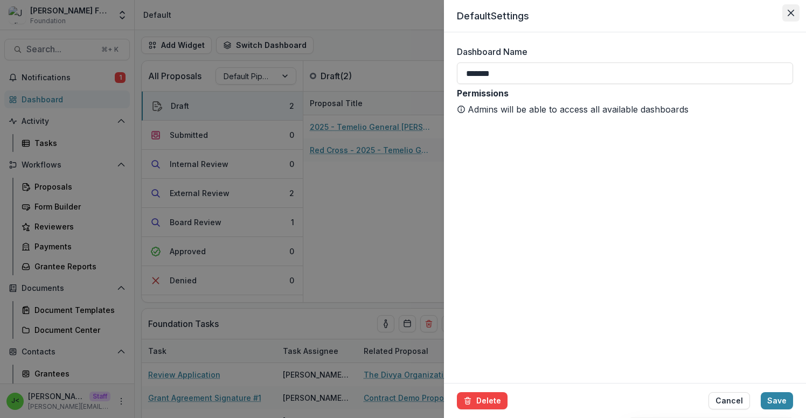
click at [794, 13] on icon "Close" at bounding box center [791, 13] width 6 height 6
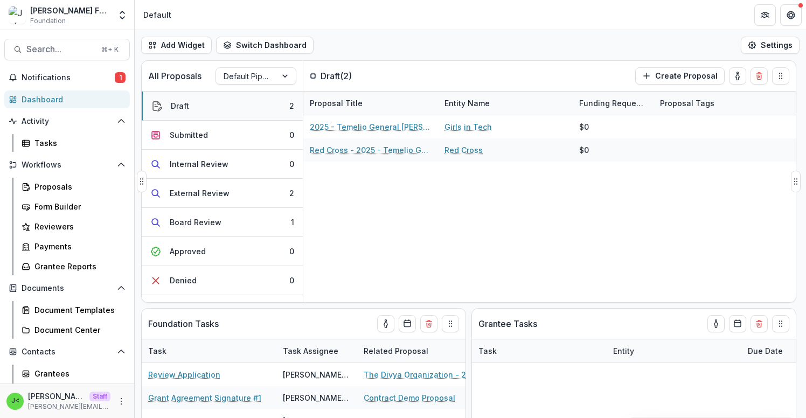
click at [219, 107] on button "Draft 2" at bounding box center [222, 106] width 161 height 29
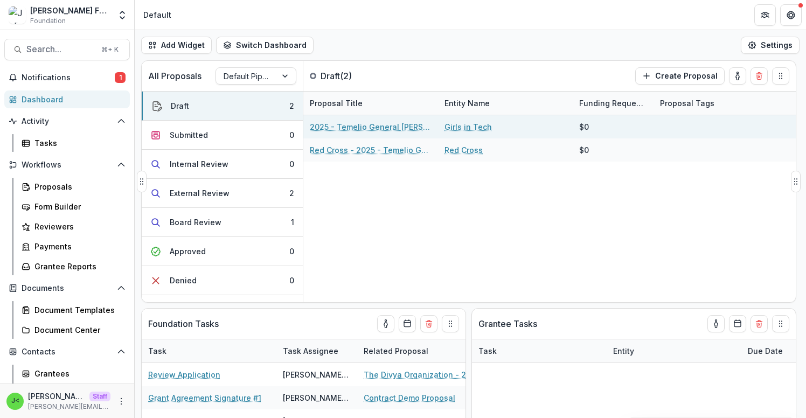
click at [358, 125] on link "2025 - Temelio General [PERSON_NAME]" at bounding box center [371, 126] width 122 height 11
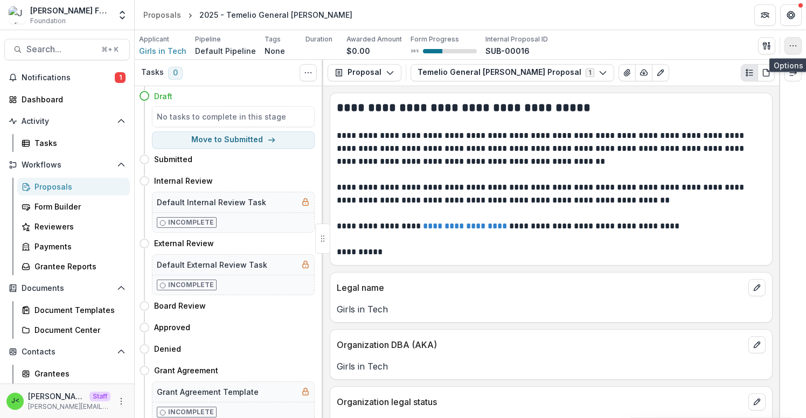
click at [789, 50] on button "button" at bounding box center [793, 45] width 17 height 17
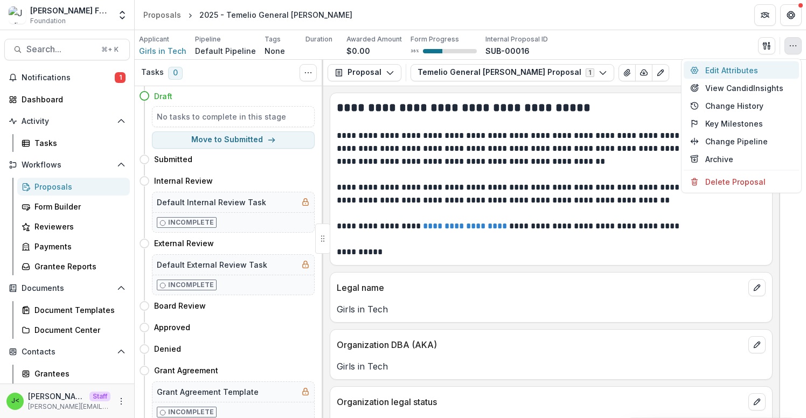
click at [730, 71] on button "Edit Attributes" at bounding box center [741, 70] width 115 height 18
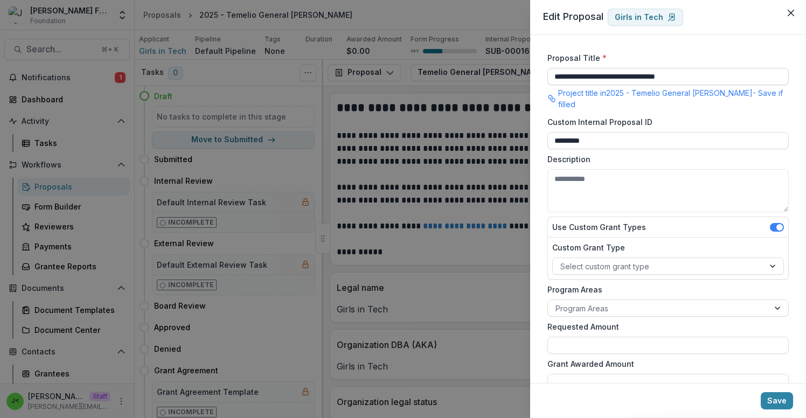
click at [555, 76] on input "**********" at bounding box center [669, 76] width 242 height 17
type input "**********"
click at [790, 402] on button "Save" at bounding box center [777, 400] width 32 height 17
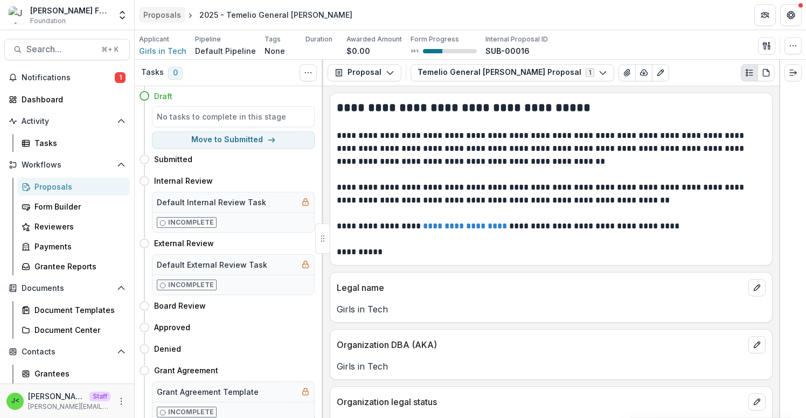
click at [161, 15] on div "Proposals" at bounding box center [162, 14] width 38 height 11
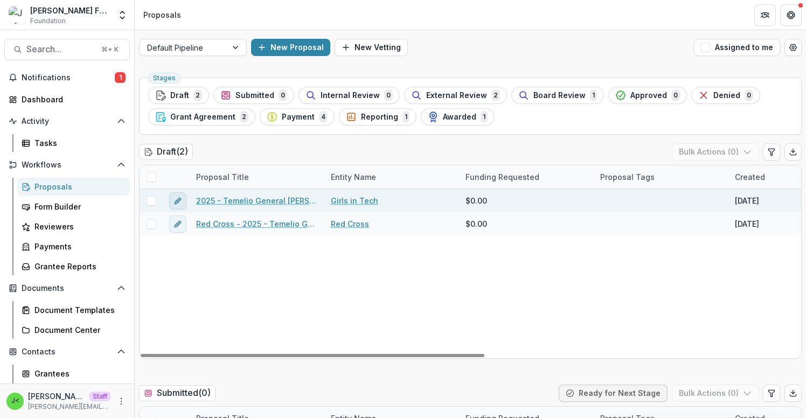
click at [172, 197] on button "edit" at bounding box center [177, 200] width 17 height 17
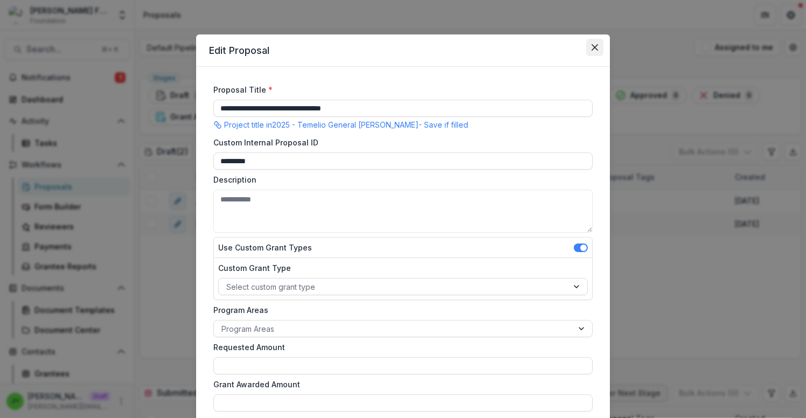
click at [597, 45] on button "Close" at bounding box center [595, 47] width 17 height 17
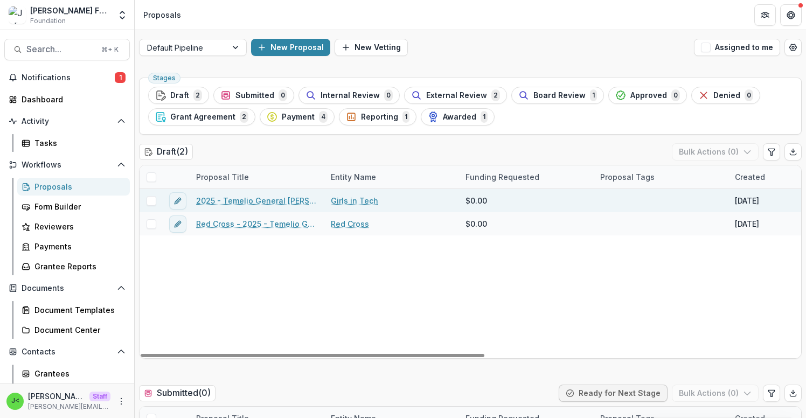
click at [233, 203] on link "2025 - Temelio General [PERSON_NAME]" at bounding box center [257, 200] width 122 height 11
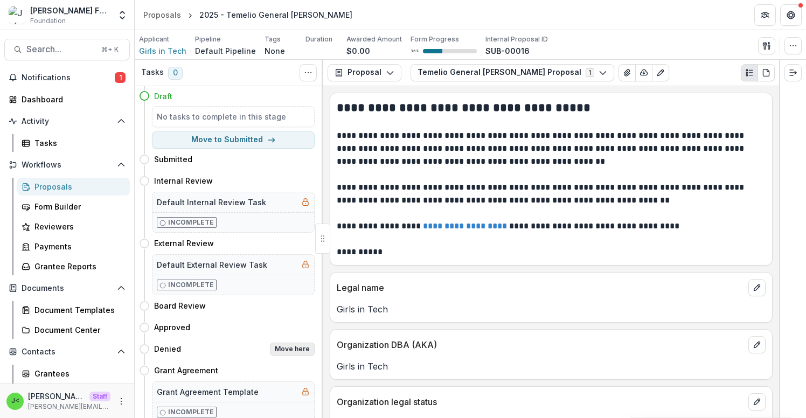
click at [281, 348] on button "Move here" at bounding box center [292, 349] width 45 height 13
select select "******"
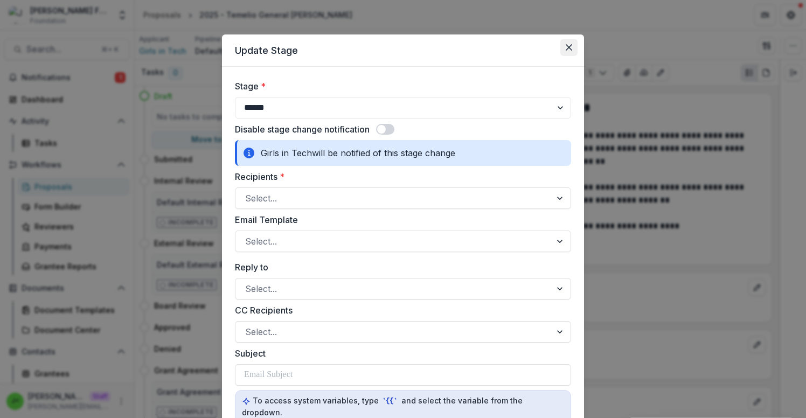
click at [566, 46] on icon "Close" at bounding box center [569, 47] width 6 height 6
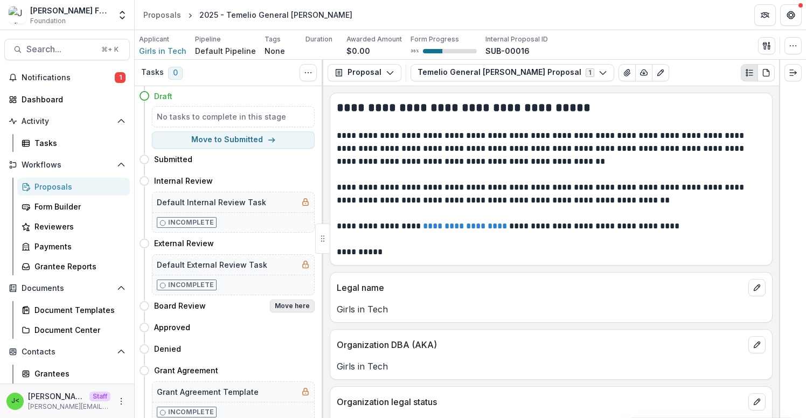
click at [289, 307] on button "Move here" at bounding box center [292, 306] width 45 height 13
select select "**********"
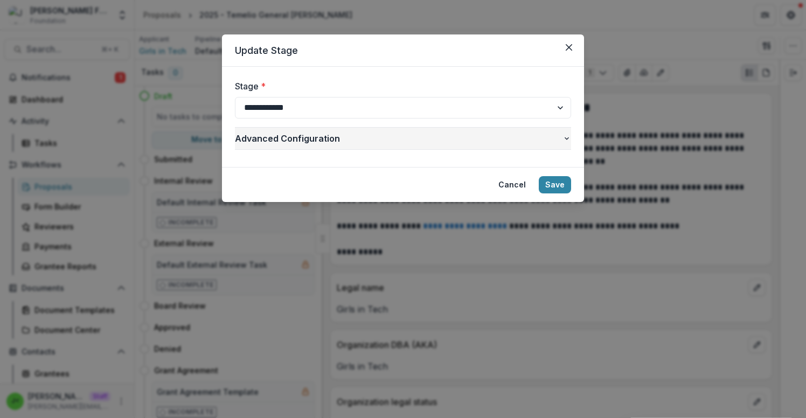
click at [568, 135] on icon "button" at bounding box center [567, 138] width 9 height 9
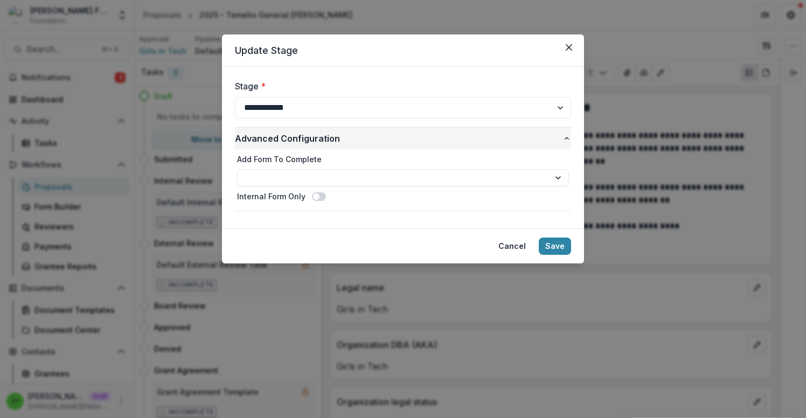
click at [568, 134] on icon "button" at bounding box center [567, 138] width 9 height 9
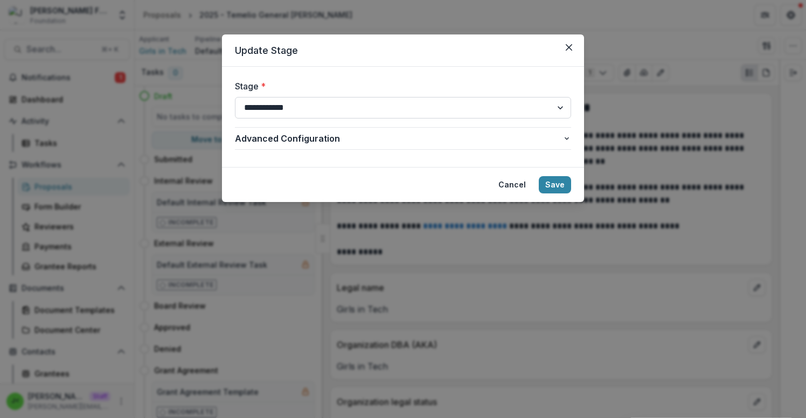
click at [559, 108] on select "**********" at bounding box center [403, 108] width 336 height 22
click at [568, 47] on icon "Close" at bounding box center [569, 47] width 6 height 6
